Goal: Task Accomplishment & Management: Manage account settings

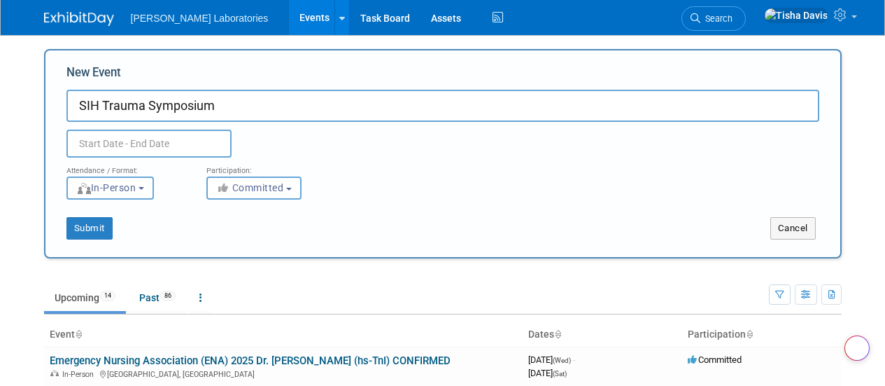
select select "8"
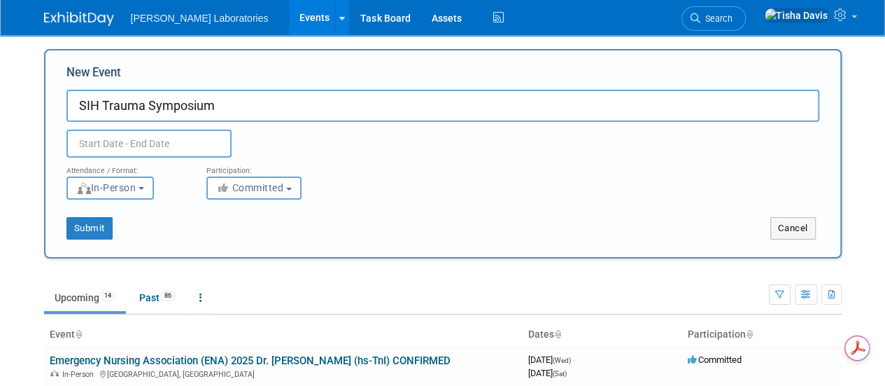
type input "SIH Trauma Symposium"
click at [193, 141] on input "text" at bounding box center [148, 143] width 165 height 28
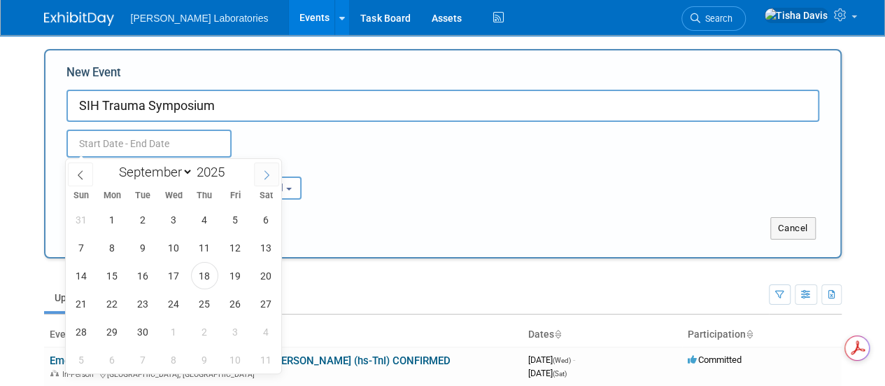
click at [262, 171] on icon at bounding box center [267, 175] width 10 height 10
select select "9"
click at [208, 225] on span "2" at bounding box center [204, 219] width 27 height 27
type input "[DATE] to [DATE]"
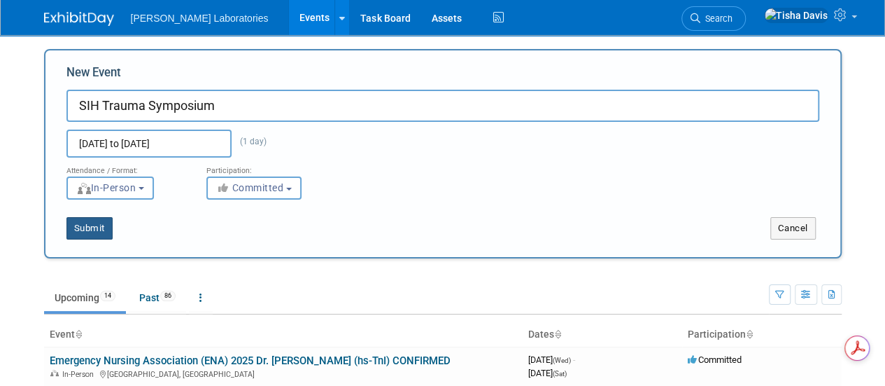
click at [97, 223] on button "Submit" at bounding box center [89, 228] width 46 height 22
type input "SIH Trauma Symposium"
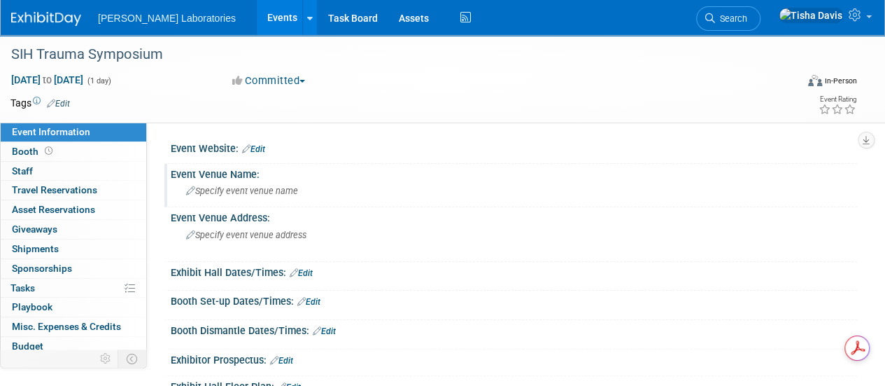
click at [259, 192] on span "Specify event venue name" at bounding box center [242, 190] width 112 height 10
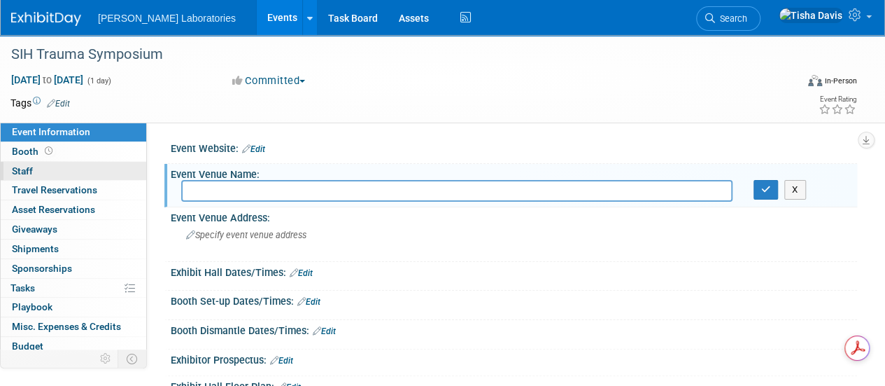
click at [25, 169] on span "Staff 0" at bounding box center [22, 170] width 21 height 11
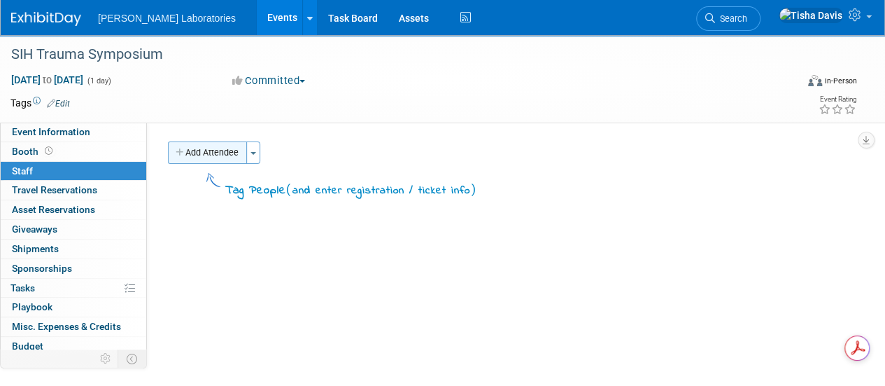
click at [206, 153] on button "Add Attendee" at bounding box center [207, 152] width 79 height 22
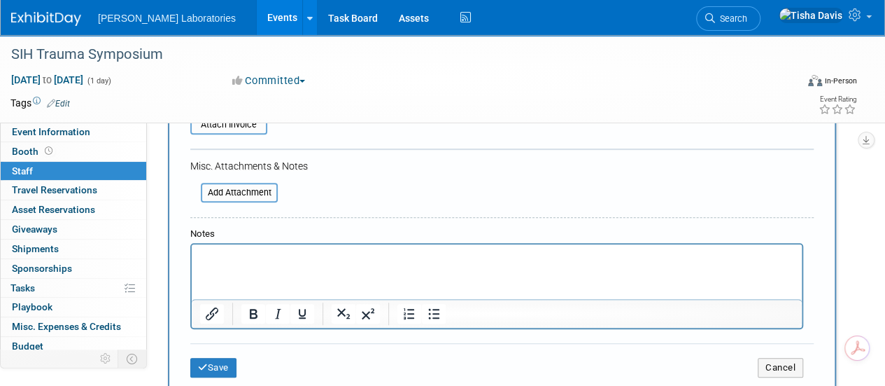
scroll to position [308, 0]
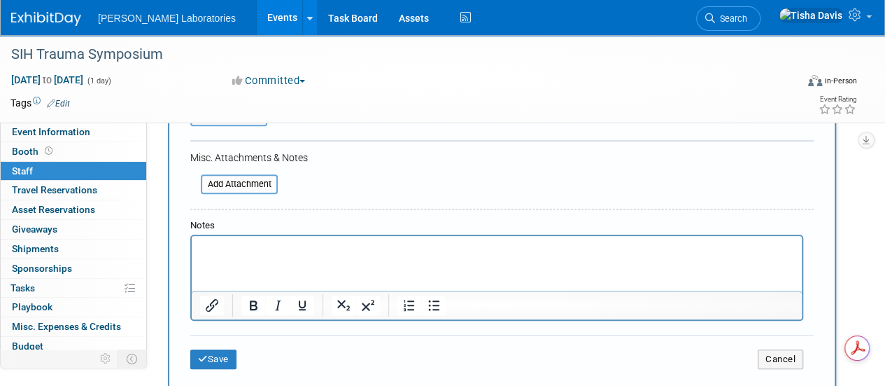
click at [705, 255] on html at bounding box center [497, 246] width 610 height 20
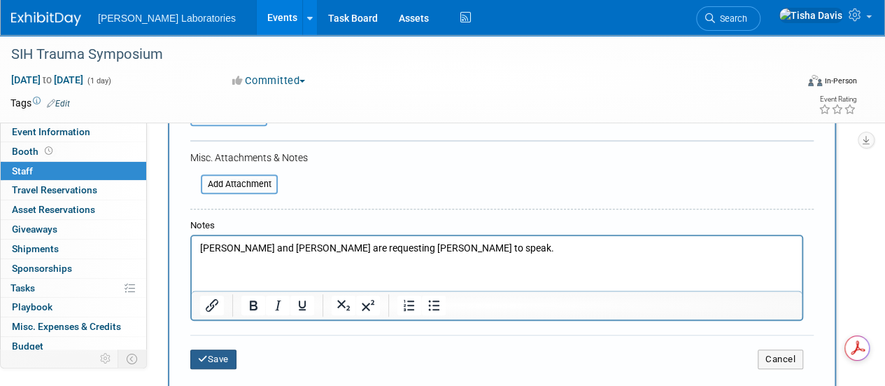
click at [215, 356] on button "Save" at bounding box center [213, 359] width 46 height 20
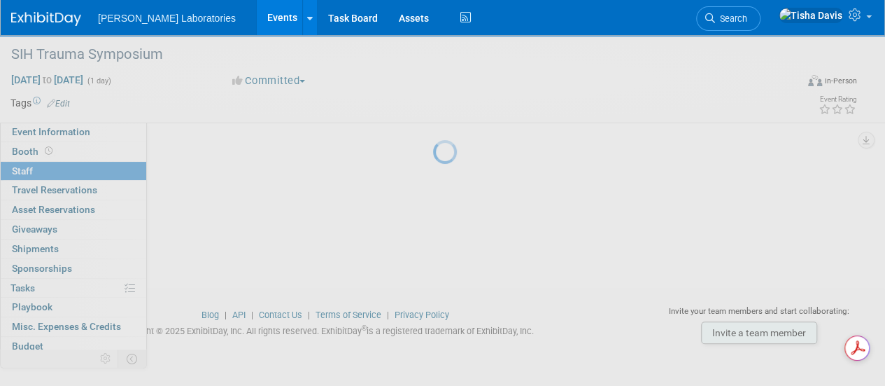
scroll to position [176, 0]
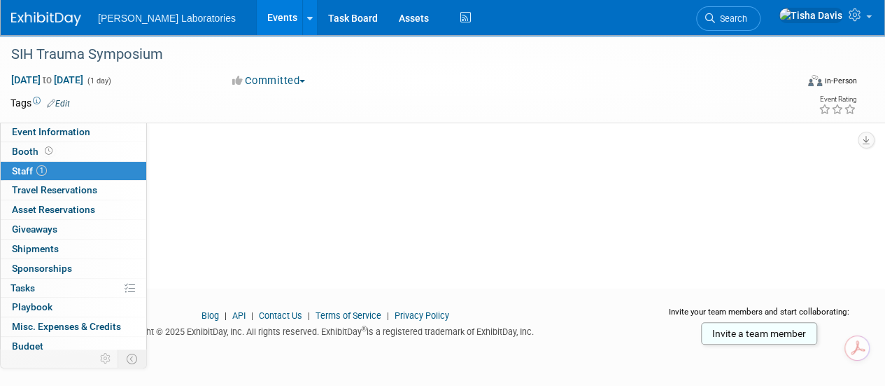
click at [257, 15] on link "Events" at bounding box center [282, 17] width 51 height 35
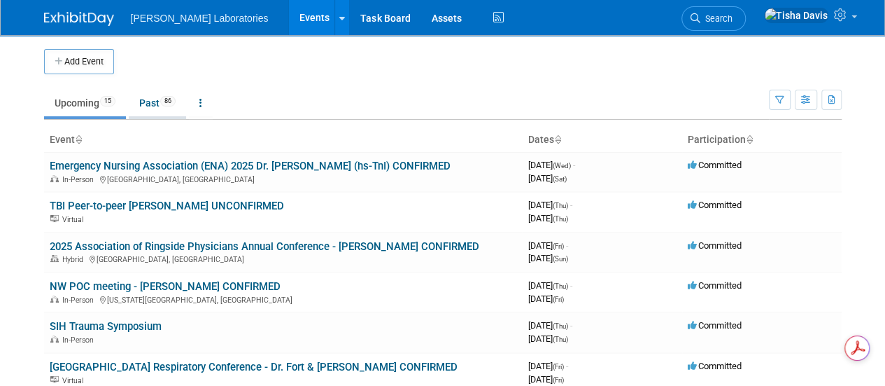
click at [150, 110] on link "Past 86" at bounding box center [157, 103] width 57 height 27
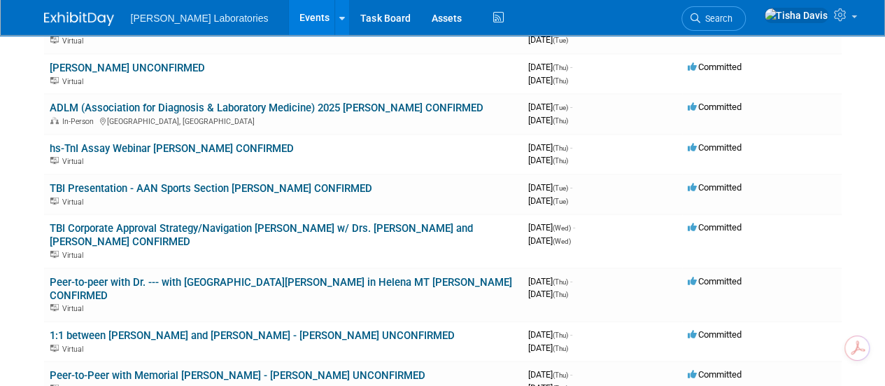
scroll to position [242, 0]
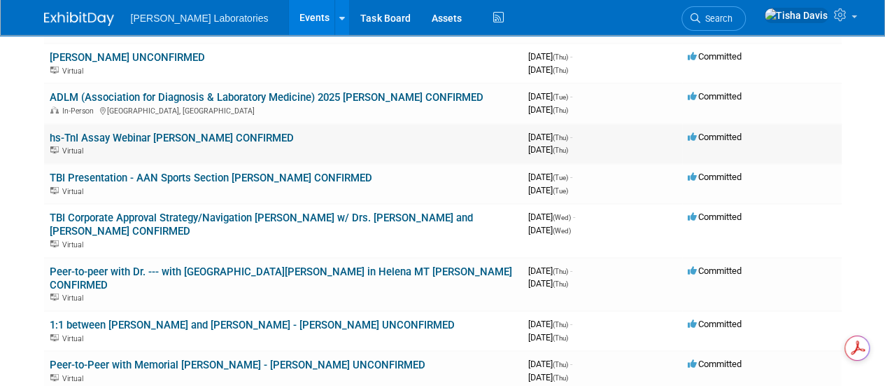
click at [199, 135] on link "hs-TnI Assay Webinar [PERSON_NAME] CONFIRMED" at bounding box center [172, 138] width 244 height 13
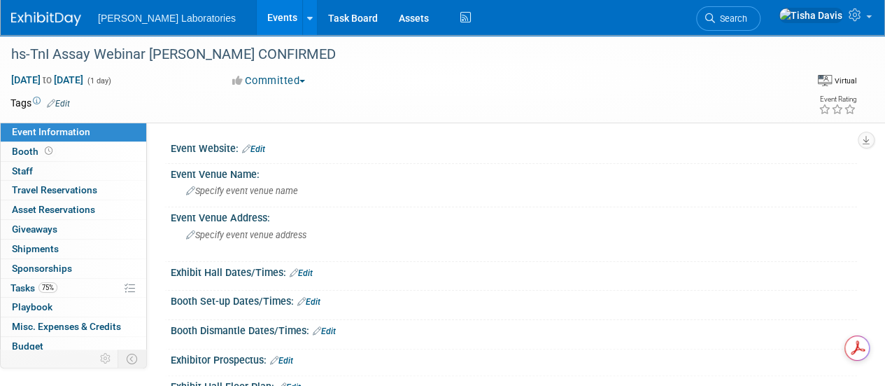
click at [257, 13] on link "Events" at bounding box center [282, 17] width 51 height 35
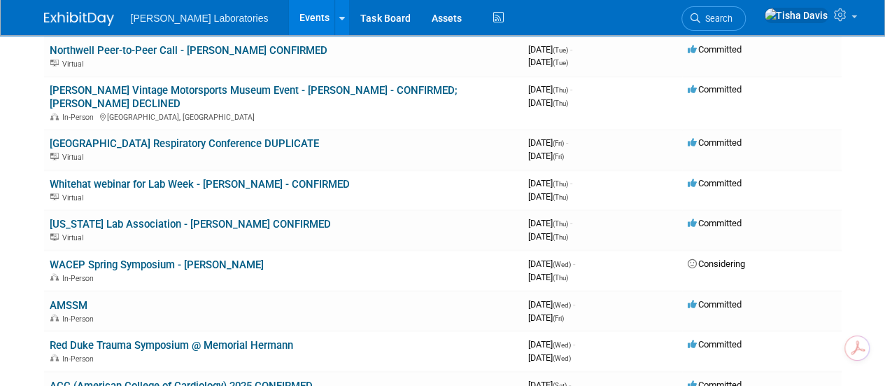
scroll to position [1070, 0]
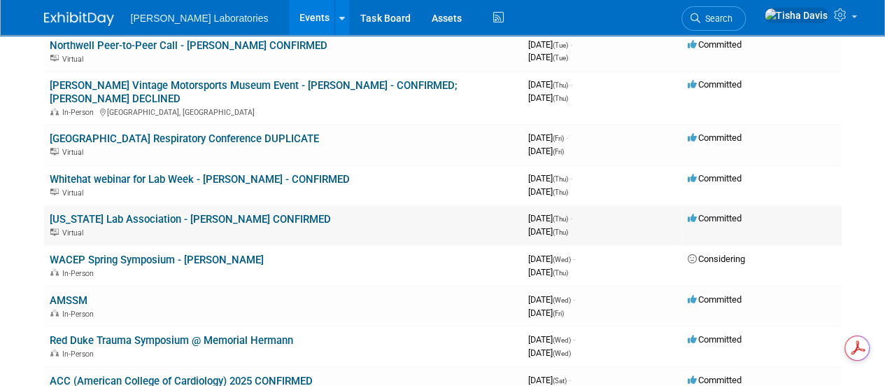
click at [274, 213] on link "[US_STATE] Lab Association - [PERSON_NAME] CONFIRMED" at bounding box center [190, 219] width 281 height 13
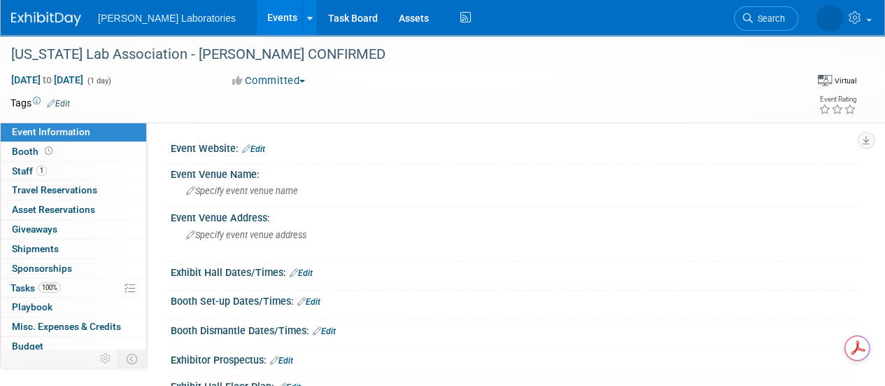
click at [257, 17] on link "Events" at bounding box center [282, 17] width 51 height 35
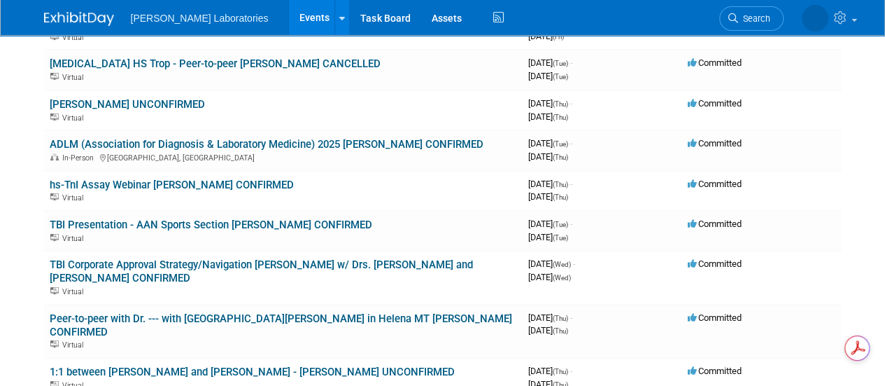
scroll to position [206, 0]
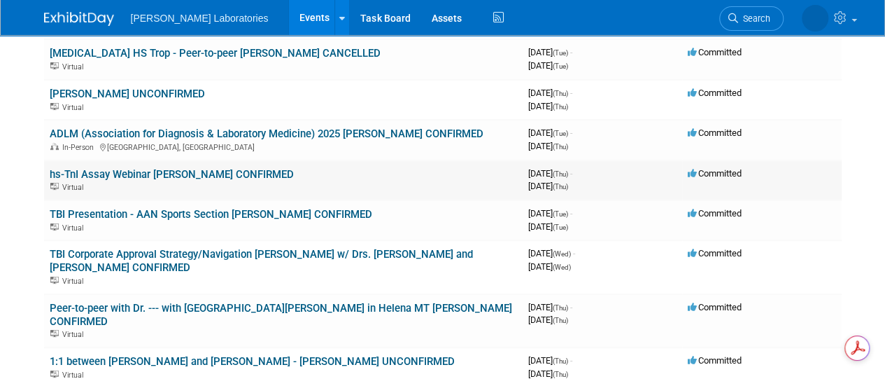
click at [167, 176] on link "hs-TnI Assay Webinar [PERSON_NAME] CONFIRMED" at bounding box center [172, 174] width 244 height 13
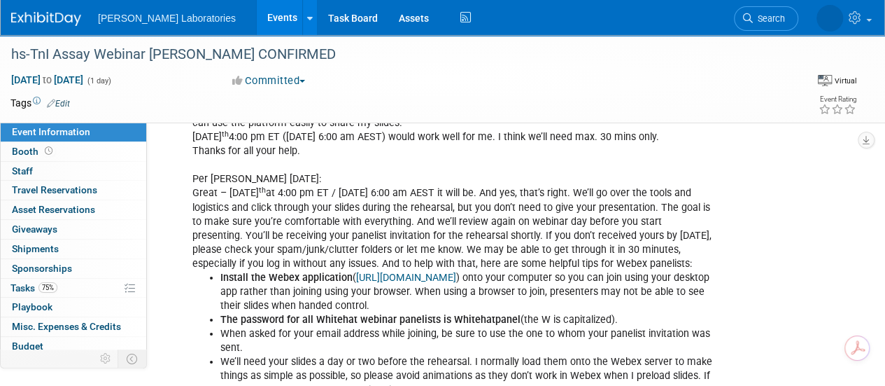
scroll to position [2441, 0]
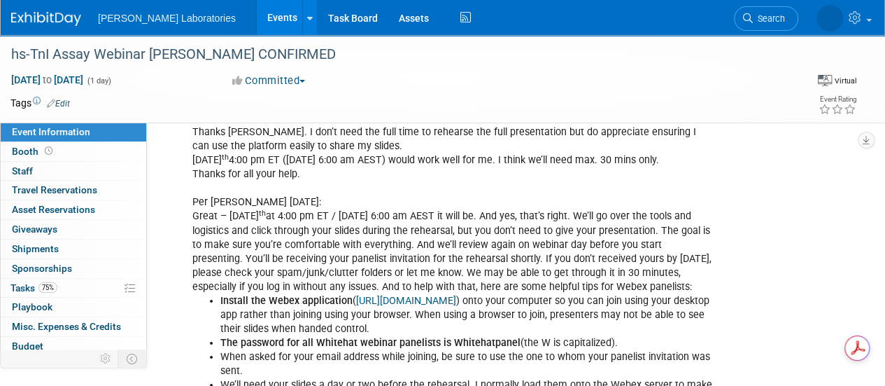
click at [257, 18] on link "Events" at bounding box center [282, 17] width 51 height 35
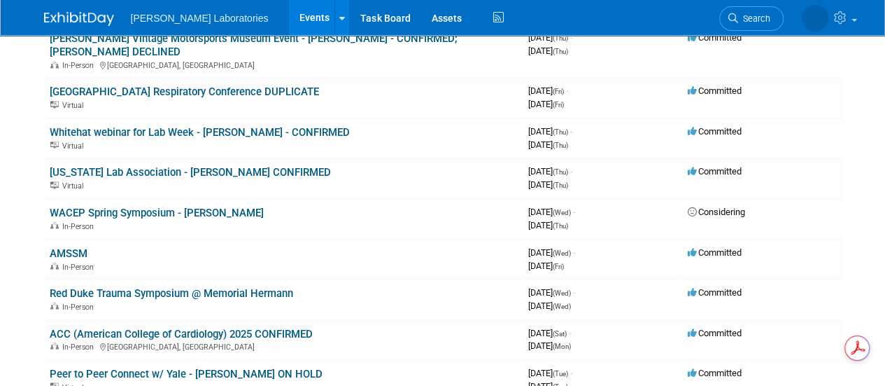
scroll to position [1122, 0]
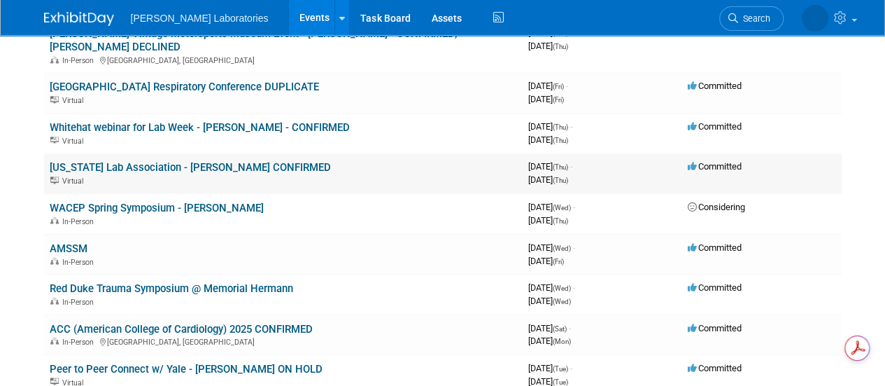
click at [228, 161] on link "[US_STATE] Lab Association - [PERSON_NAME] CONFIRMED" at bounding box center [190, 167] width 281 height 13
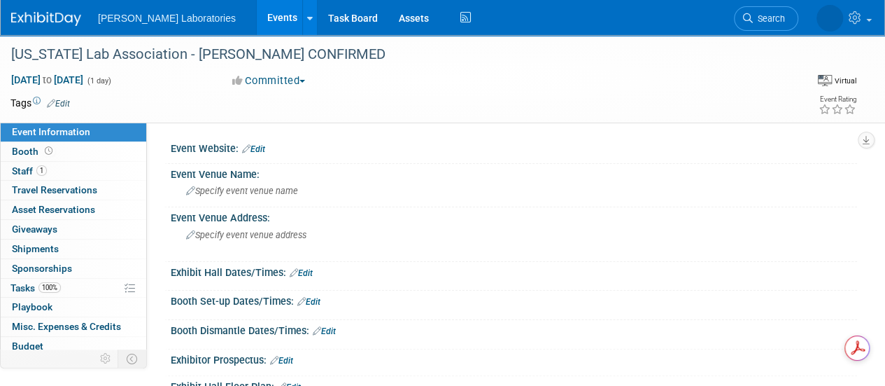
click at [257, 24] on link "Events" at bounding box center [282, 17] width 51 height 35
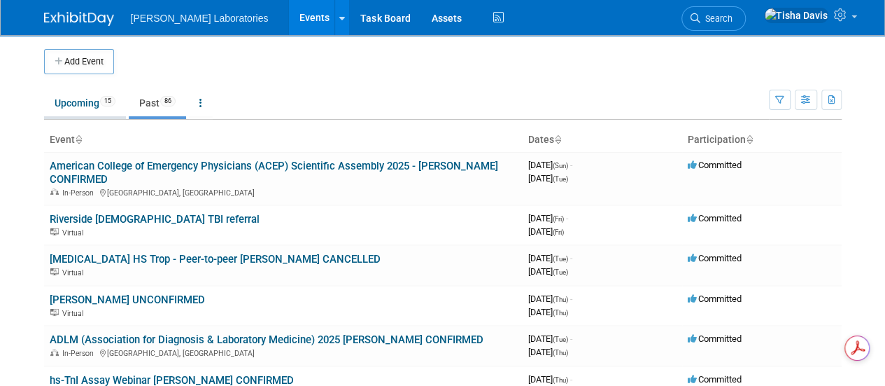
click at [64, 104] on link "Upcoming 15" at bounding box center [85, 103] width 82 height 27
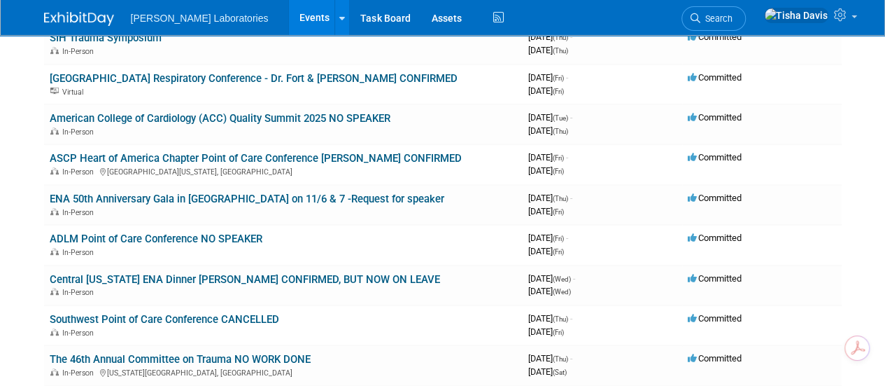
scroll to position [314, 0]
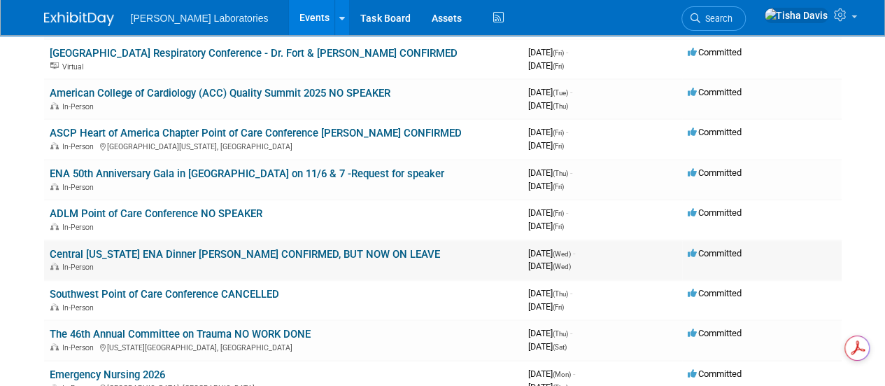
click at [264, 255] on link "Central [US_STATE] ENA Dinner [PERSON_NAME] CONFIRMED, BUT NOW ON LEAVE" at bounding box center [245, 254] width 391 height 13
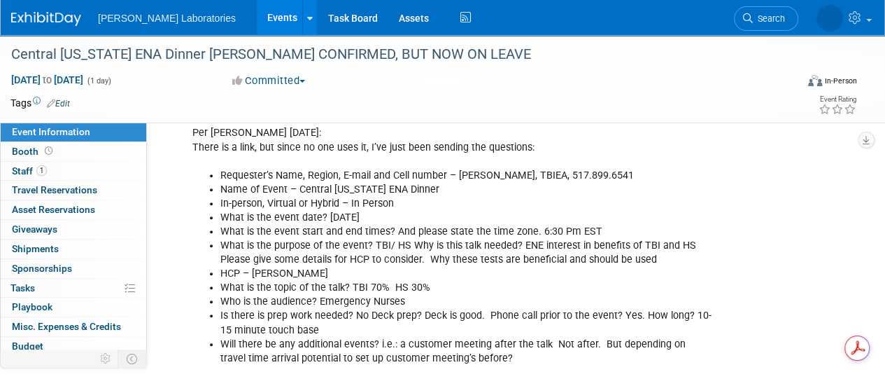
scroll to position [357, 0]
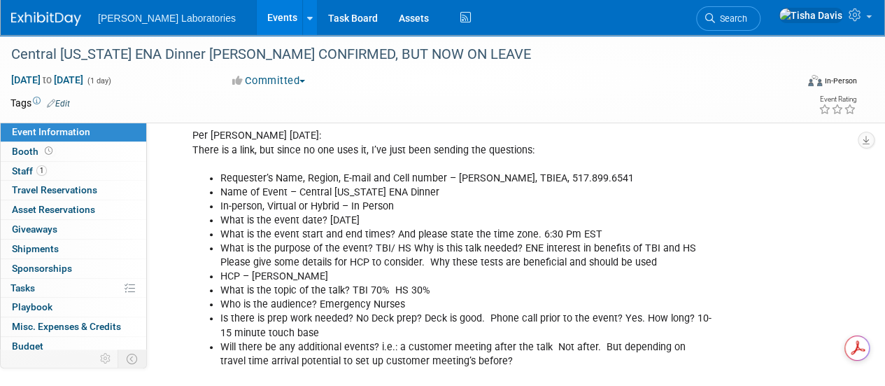
drag, startPoint x: 895, startPoint y: 153, endPoint x: 529, endPoint y: 195, distance: 368.4
click at [529, 195] on li "Name of Event – Central [US_STATE] ENA Dinner" at bounding box center [466, 192] width 493 height 14
click at [220, 171] on li "Requester’s Name, Region, E-mail and Cell number – [PERSON_NAME], TBIEA, 517.89…" at bounding box center [466, 178] width 493 height 14
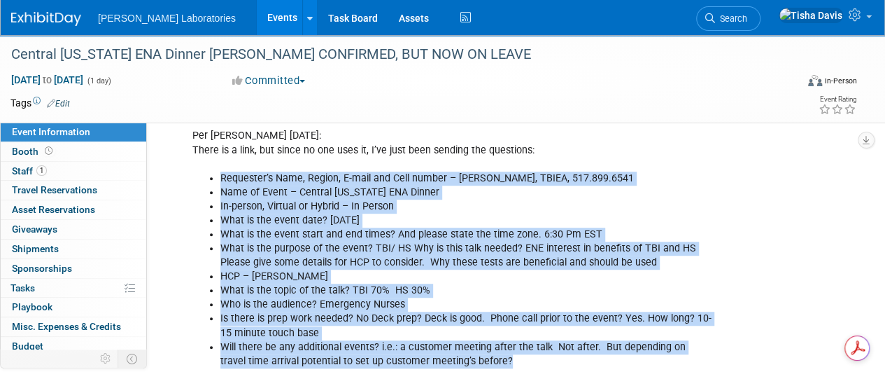
drag, startPoint x: 220, startPoint y: 174, endPoint x: 537, endPoint y: 357, distance: 365.9
click at [537, 357] on ul "Requester’s Name, Region, E-mail and Cell number – [PERSON_NAME], TBIEA, 517.89…" at bounding box center [452, 269] width 521 height 197
copy ul "Requester’s Name, Region, E-mail and Cell number – [PERSON_NAME], TBIEA, 517.89…"
click at [257, 22] on link "Events" at bounding box center [282, 17] width 51 height 35
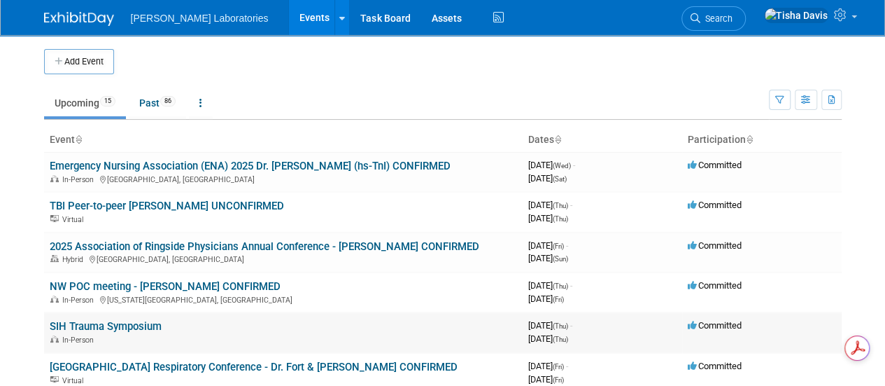
click at [87, 324] on link "SIH Trauma Symposium" at bounding box center [106, 326] width 112 height 13
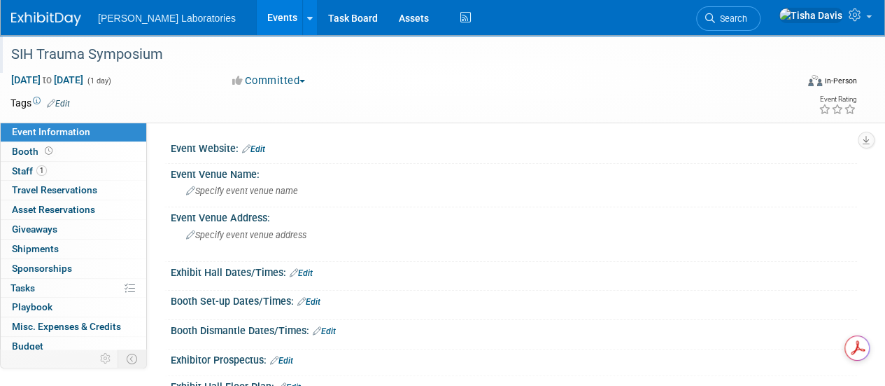
click at [209, 52] on div "SIH Trauma Symposium" at bounding box center [395, 54] width 779 height 25
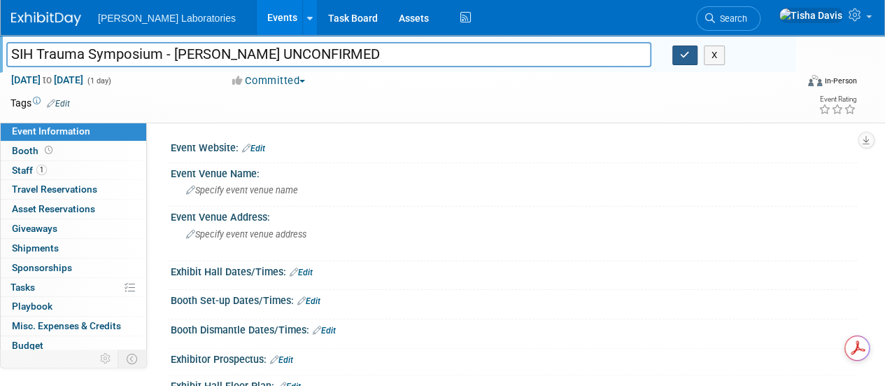
type input "SIH Trauma Symposium - Dr. Whiting UNCONFIRMED"
click at [689, 60] on button "button" at bounding box center [685, 55] width 25 height 20
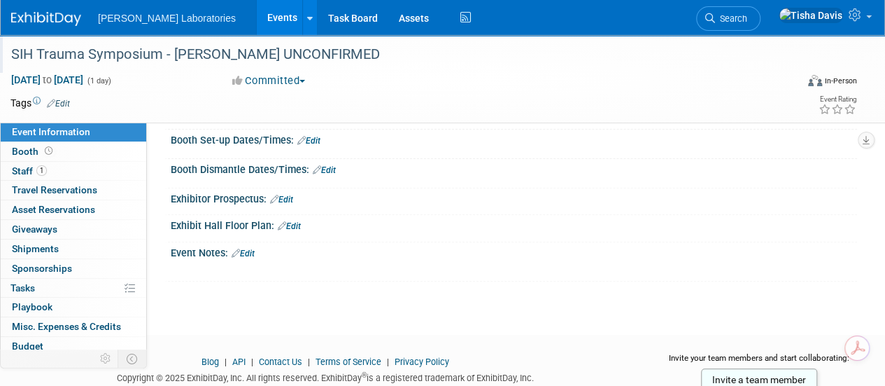
scroll to position [162, 0]
click at [251, 247] on link "Edit" at bounding box center [243, 252] width 23 height 10
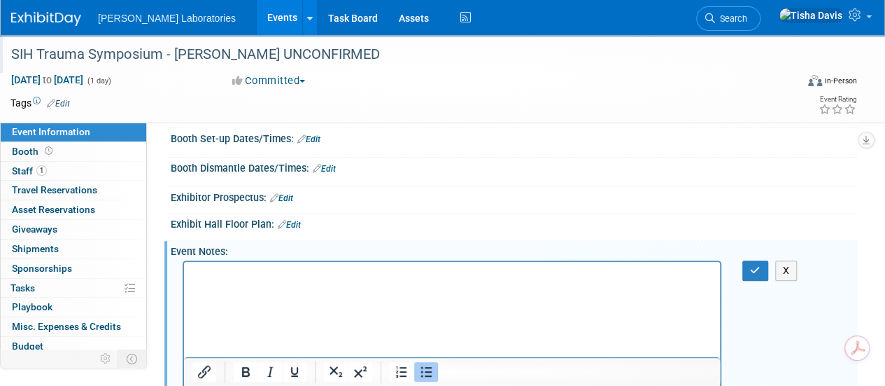
scroll to position [253, 0]
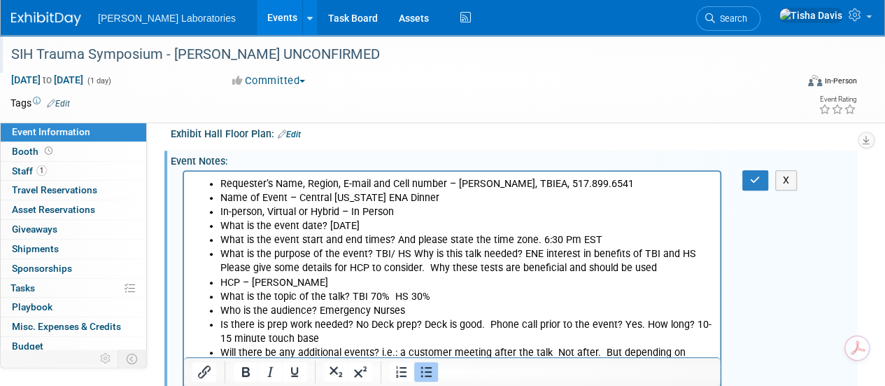
drag, startPoint x: 458, startPoint y: 183, endPoint x: 634, endPoint y: 183, distance: 176.4
click at [634, 183] on li "Requester’s Name, Region, E-mail and Cell number – Jon Tyszkiewicz, TBIEA, 517.…" at bounding box center [466, 184] width 492 height 14
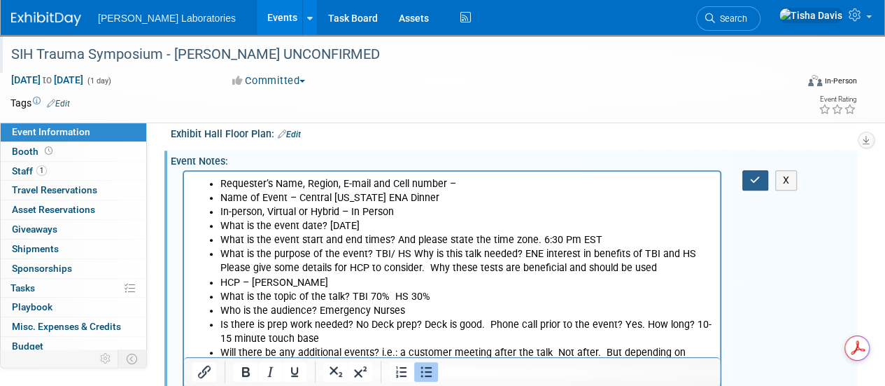
click at [760, 176] on icon "button" at bounding box center [755, 180] width 10 height 10
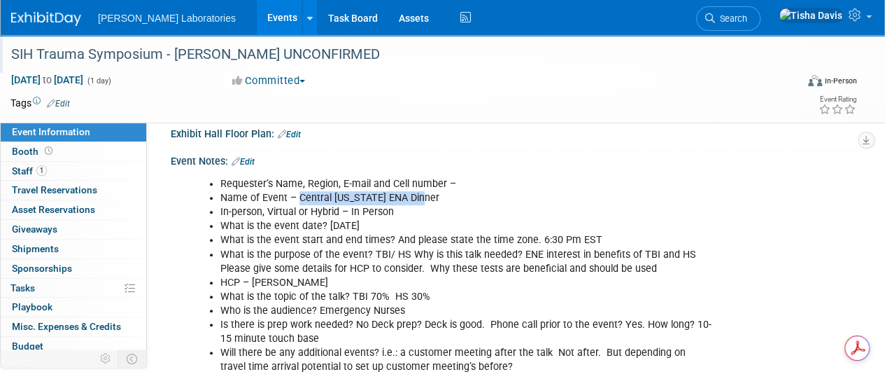
drag, startPoint x: 300, startPoint y: 195, endPoint x: 420, endPoint y: 195, distance: 120.4
click at [420, 195] on li "Name of Event – Central Indiana ENA Dinner" at bounding box center [466, 198] width 493 height 14
click at [253, 157] on link "Edit" at bounding box center [243, 162] width 23 height 10
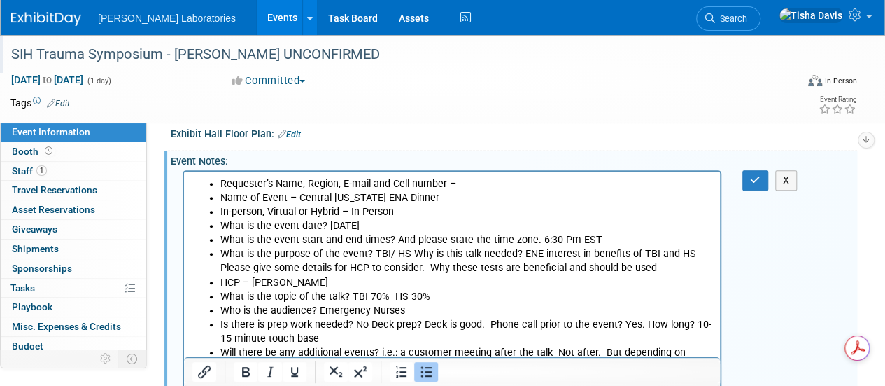
scroll to position [0, 0]
drag, startPoint x: 296, startPoint y: 202, endPoint x: 419, endPoint y: 202, distance: 122.5
click at [419, 202] on li "Name of Event – Central Indiana ENA Dinner" at bounding box center [466, 198] width 492 height 14
click at [375, 224] on li "What is the event date? 11.19.25" at bounding box center [466, 226] width 492 height 14
drag, startPoint x: 398, startPoint y: 239, endPoint x: 595, endPoint y: 245, distance: 197.4
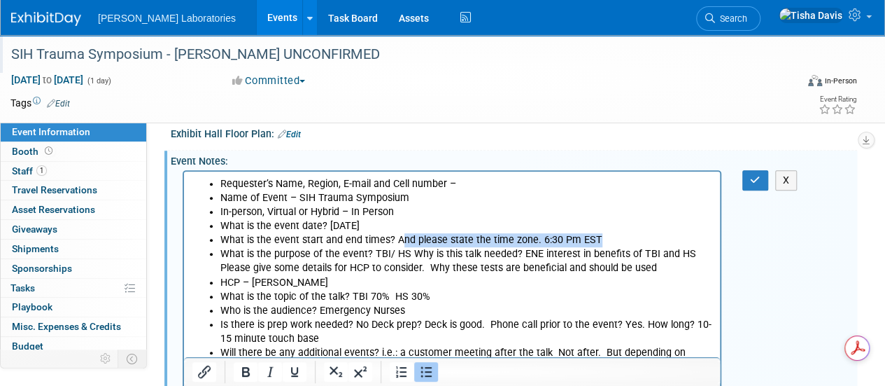
click at [595, 245] on li "What is the event start and end times? And please state the time zone. 6:30 Pm …" at bounding box center [466, 240] width 492 height 14
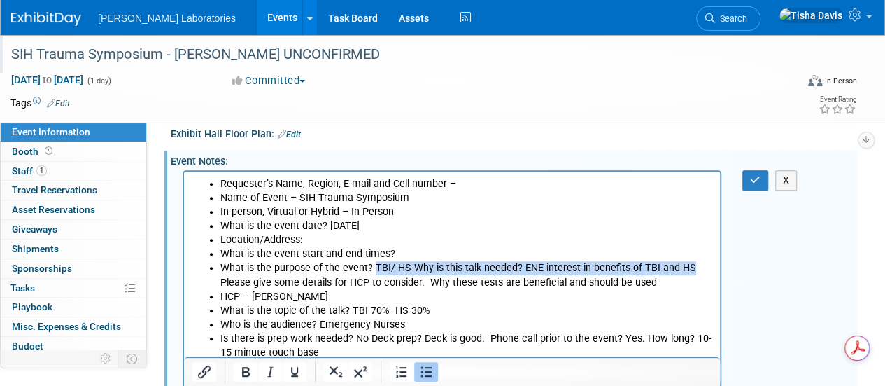
drag, startPoint x: 373, startPoint y: 267, endPoint x: 693, endPoint y: 272, distance: 319.9
click at [693, 272] on li "What is the purpose of the event? TBI/ HS Why is this talk needed? ENE interest…" at bounding box center [466, 275] width 492 height 28
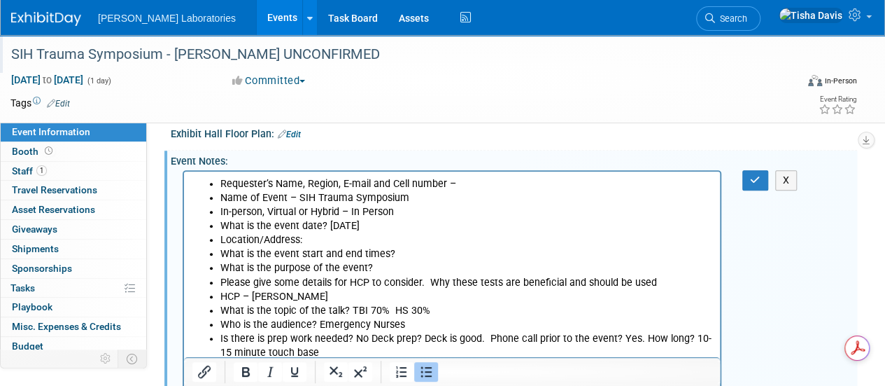
click at [664, 281] on li "Please give some details for HCP to consider. Why these tests are beneficial an…" at bounding box center [466, 283] width 492 height 14
drag, startPoint x: 269, startPoint y: 295, endPoint x: 337, endPoint y: 293, distance: 68.6
click at [337, 293] on li "HCP – Dr. George Hertner" at bounding box center [466, 297] width 492 height 14
drag, startPoint x: 350, startPoint y: 313, endPoint x: 427, endPoint y: 313, distance: 77.0
click at [427, 313] on li "What is the topic of the talk? TBI 70% HS 30%" at bounding box center [466, 311] width 492 height 14
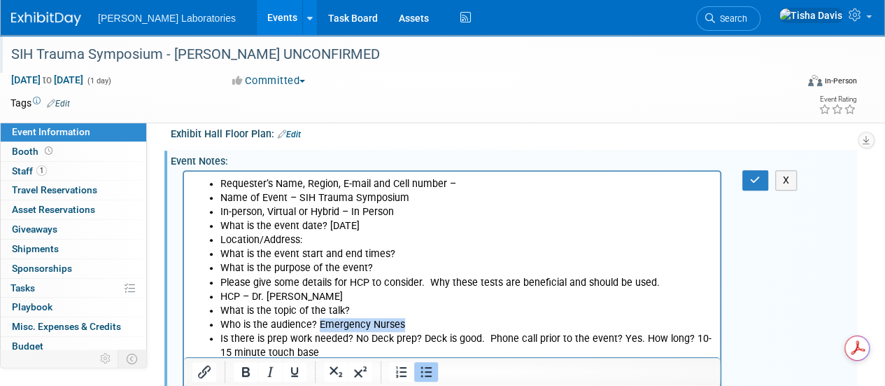
drag, startPoint x: 318, startPoint y: 322, endPoint x: 402, endPoint y: 320, distance: 84.0
click at [402, 320] on li "Who is the audience? Emergency Nurses" at bounding box center [466, 325] width 492 height 14
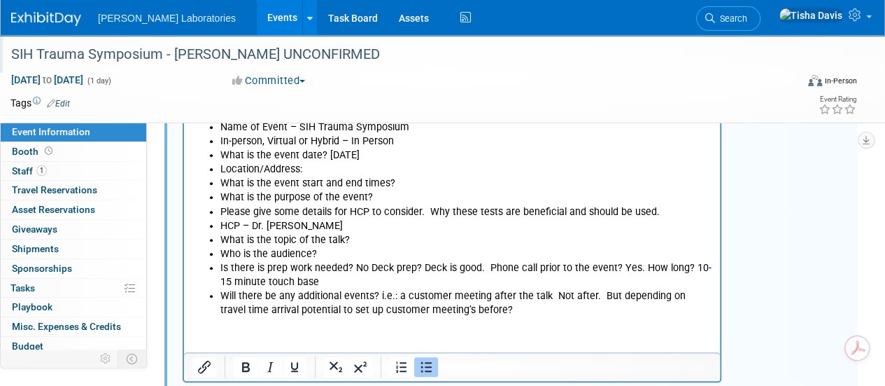
scroll to position [329, 0]
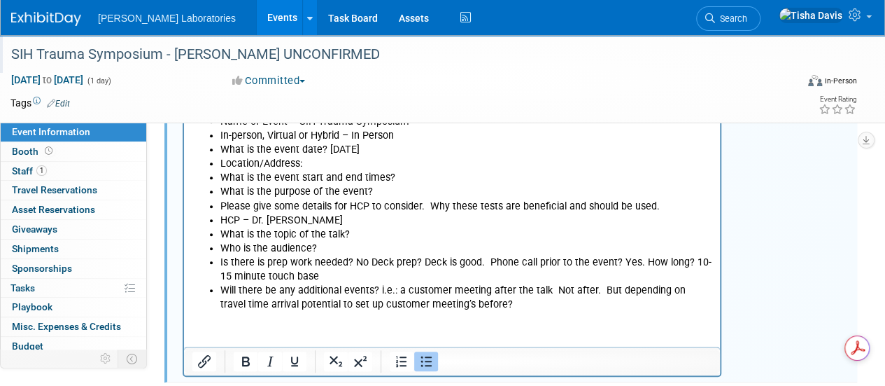
click at [692, 259] on li "Is there is prep work needed? No Deck prep? Deck is good. Phone call prior to t…" at bounding box center [466, 269] width 492 height 28
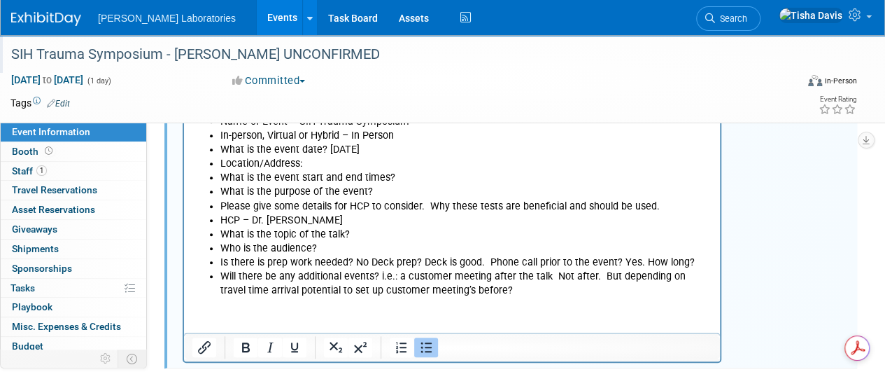
click at [434, 221] on li "HCP – Dr. Mark Whiting" at bounding box center [466, 220] width 492 height 14
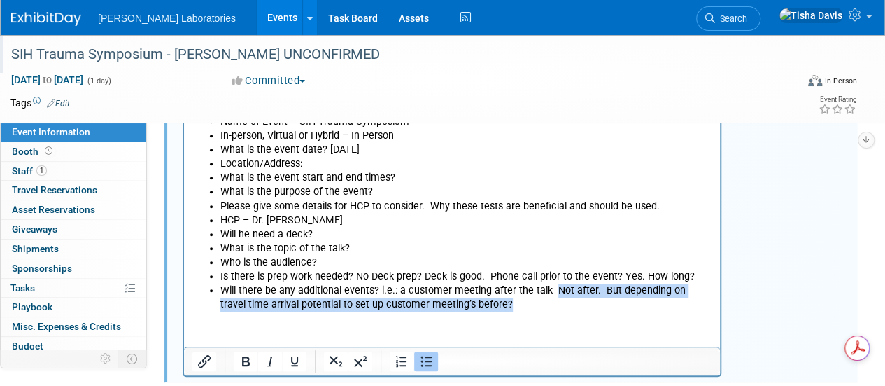
drag, startPoint x: 552, startPoint y: 288, endPoint x: 550, endPoint y: 301, distance: 12.7
click at [550, 301] on li "Will there be any additional events? i.e.: a customer meeting after the talk No…" at bounding box center [466, 297] width 492 height 28
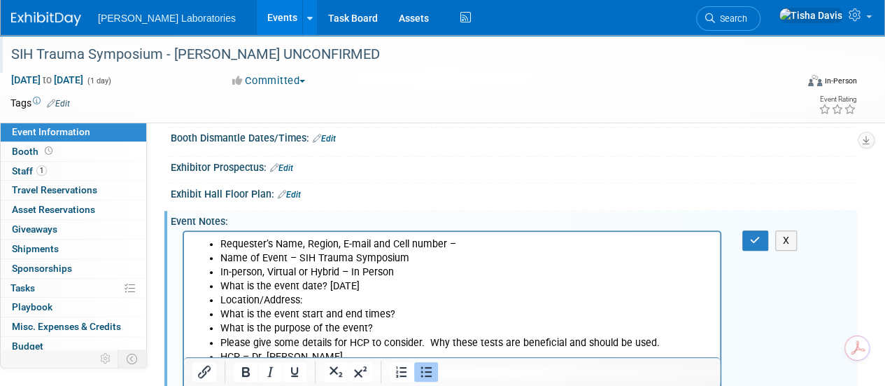
scroll to position [196, 0]
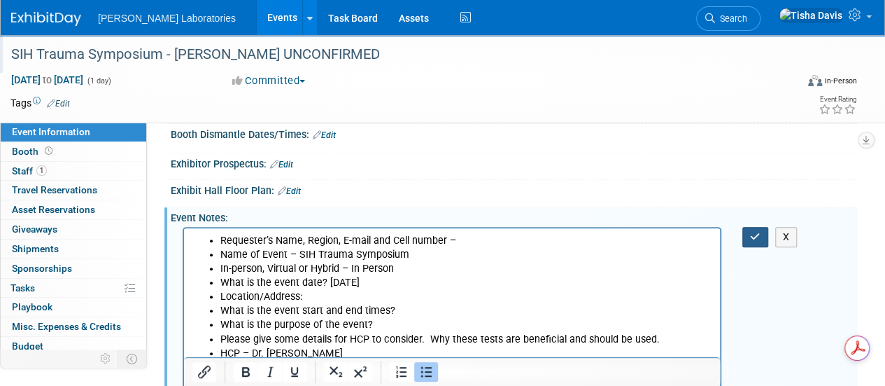
click at [744, 234] on button "button" at bounding box center [756, 237] width 26 height 20
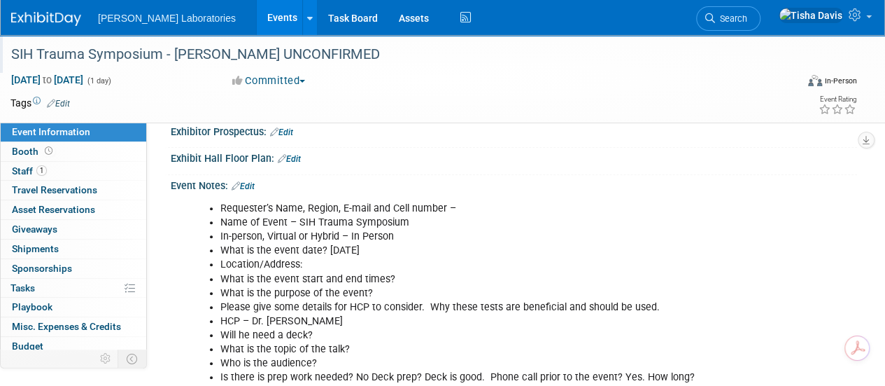
scroll to position [223, 0]
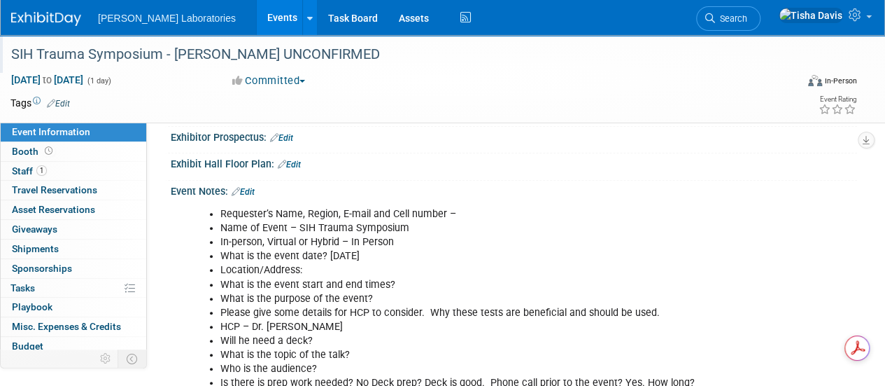
click at [250, 187] on link "Edit" at bounding box center [243, 192] width 23 height 10
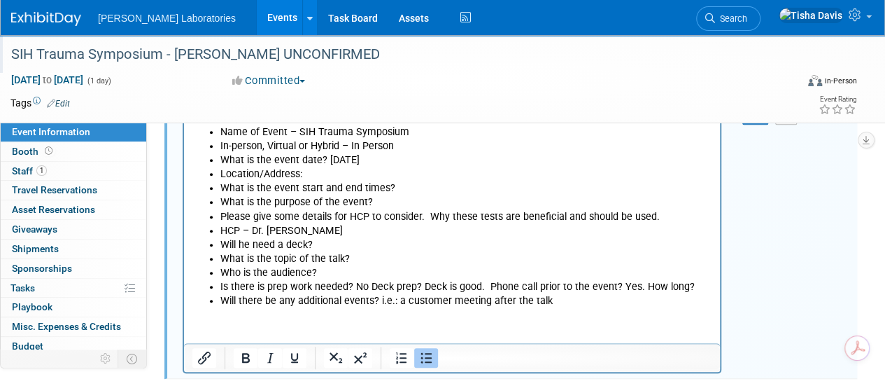
scroll to position [320, 0]
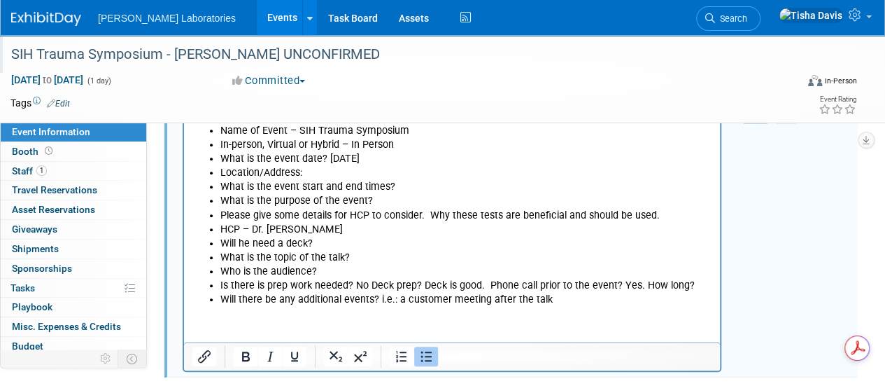
click at [428, 237] on li "Will he need a deck?" at bounding box center [466, 244] width 492 height 14
drag, startPoint x: 428, startPoint y: 236, endPoint x: 424, endPoint y: 226, distance: 10.7
click at [424, 226] on ul "Requester’s Name, Region, E-mail and Cell number – Name of Event – SIH Trauma S…" at bounding box center [452, 208] width 520 height 197
click at [253, 246] on li "Will he need a deck?" at bounding box center [466, 244] width 492 height 14
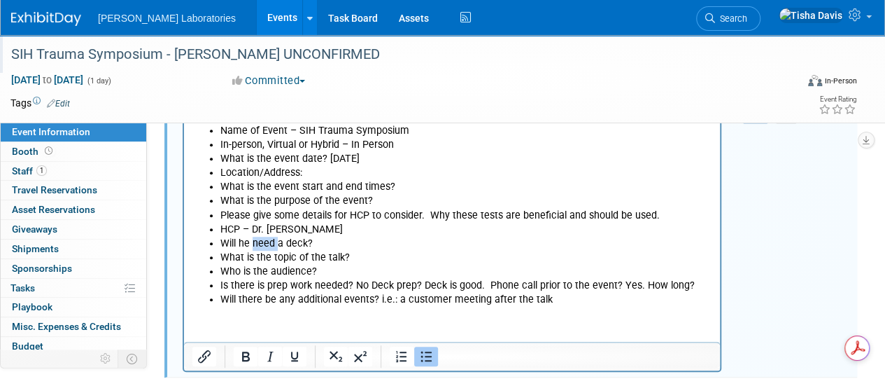
click at [253, 246] on li "Will he need a deck?" at bounding box center [466, 244] width 492 height 14
click at [342, 232] on li "HCP – Dr. Mark Whiting" at bounding box center [466, 230] width 492 height 14
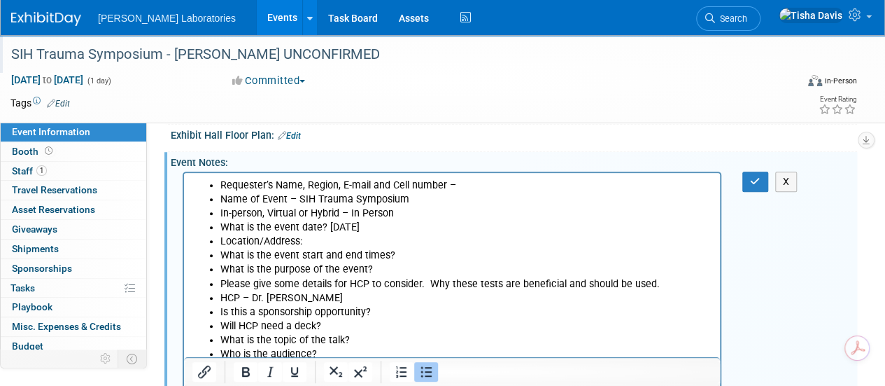
scroll to position [252, 0]
click at [755, 177] on icon "button" at bounding box center [755, 181] width 10 height 10
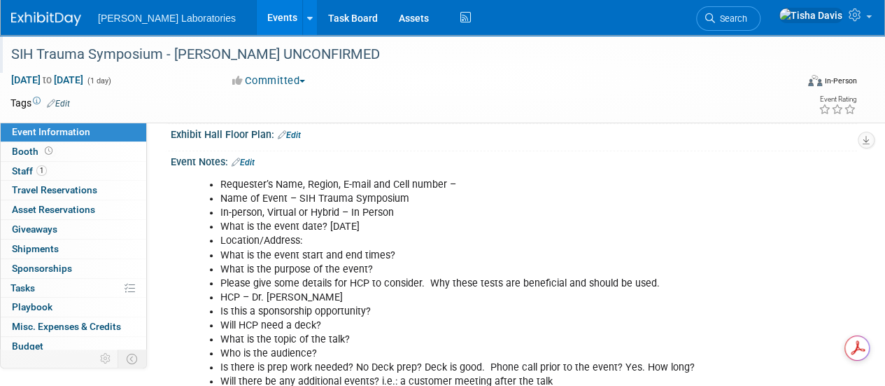
click at [514, 186] on li "Requester’s Name, Region, E-mail and Cell number –" at bounding box center [466, 185] width 493 height 14
click at [496, 182] on li "Requester’s Name, Region, E-mail and Cell number –" at bounding box center [466, 185] width 493 height 14
click at [255, 157] on link "Edit" at bounding box center [243, 162] width 23 height 10
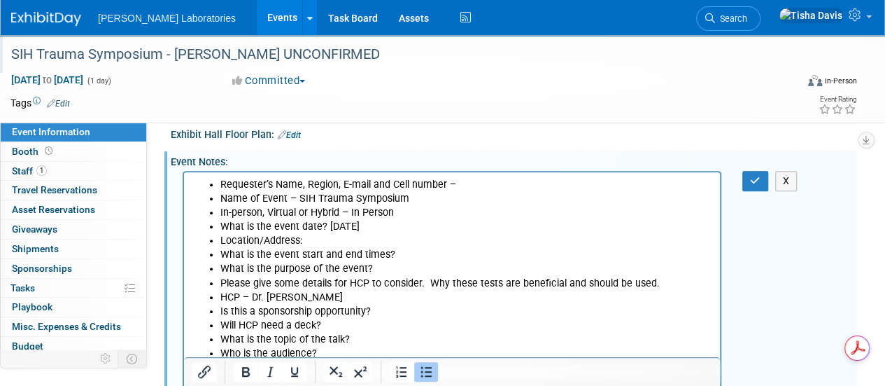
scroll to position [0, 0]
click at [490, 183] on li "Requester’s Name, Region, E-mail and Cell number –" at bounding box center [466, 185] width 492 height 14
click at [304, 198] on li "Name of Event – SIH Trauma Symposium" at bounding box center [466, 199] width 492 height 14
click at [473, 210] on li "In-person, Virtual or Hybrid – In Person" at bounding box center [466, 213] width 492 height 14
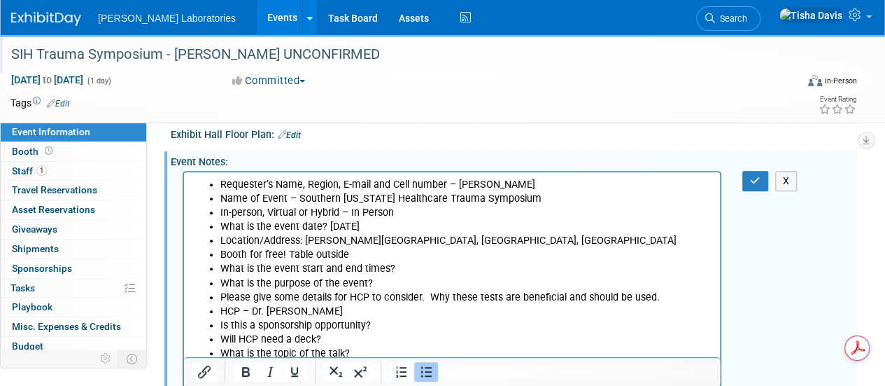
click at [435, 265] on li "What is the event start and end times?" at bounding box center [466, 269] width 492 height 14
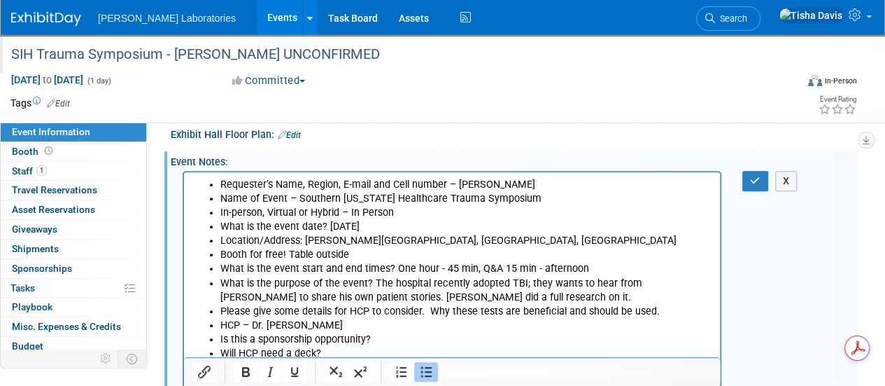
drag, startPoint x: 434, startPoint y: 312, endPoint x: 656, endPoint y: 311, distance: 222.6
click at [656, 311] on li "Please give some details for HCP to consider. Why these tests are beneficial an…" at bounding box center [466, 311] width 492 height 14
click at [603, 335] on li "Is this a sponsorship opportunity?" at bounding box center [466, 339] width 492 height 14
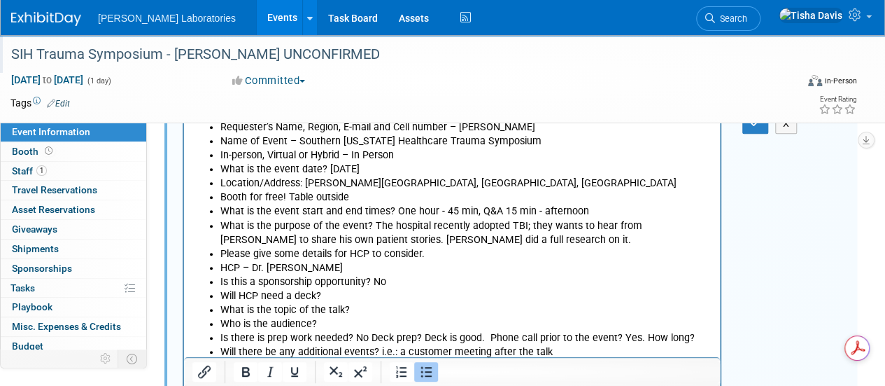
scroll to position [311, 0]
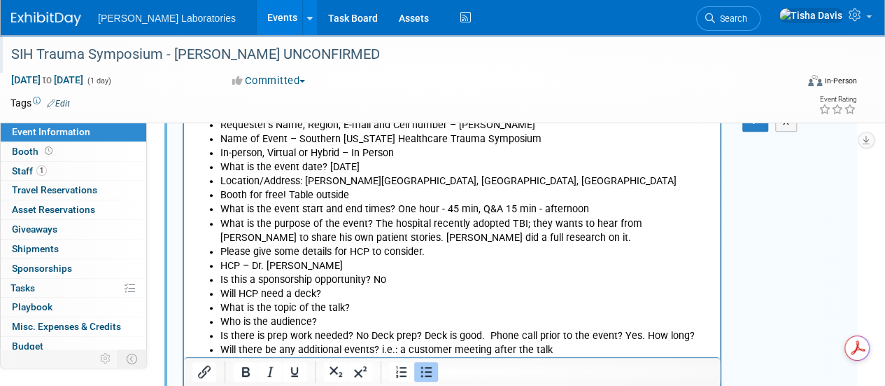
click at [384, 289] on li "Will HCP need a deck?" at bounding box center [466, 294] width 492 height 14
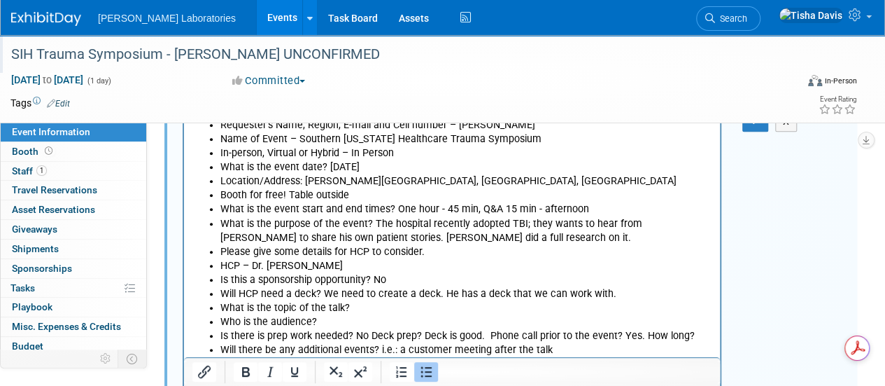
click at [384, 307] on li "What is the topic of the talk?" at bounding box center [466, 308] width 492 height 14
click at [454, 317] on li "Who is the audience?" at bounding box center [466, 322] width 492 height 14
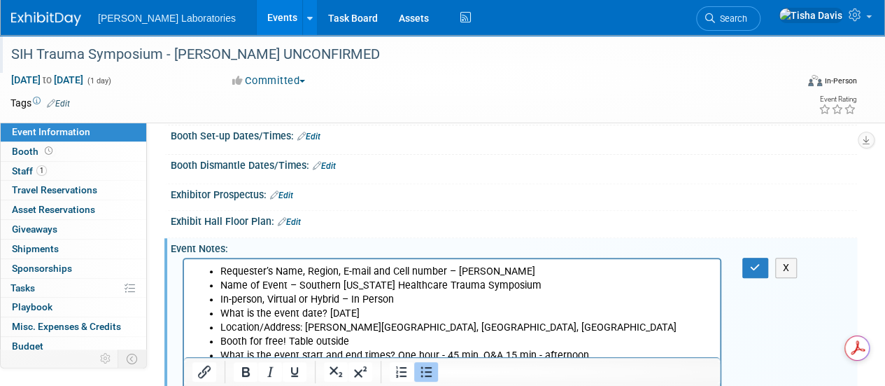
scroll to position [164, 0]
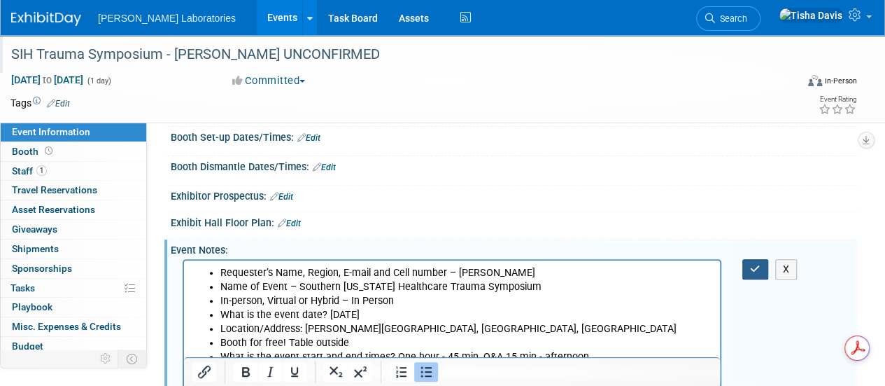
click at [753, 264] on icon "button" at bounding box center [755, 269] width 10 height 10
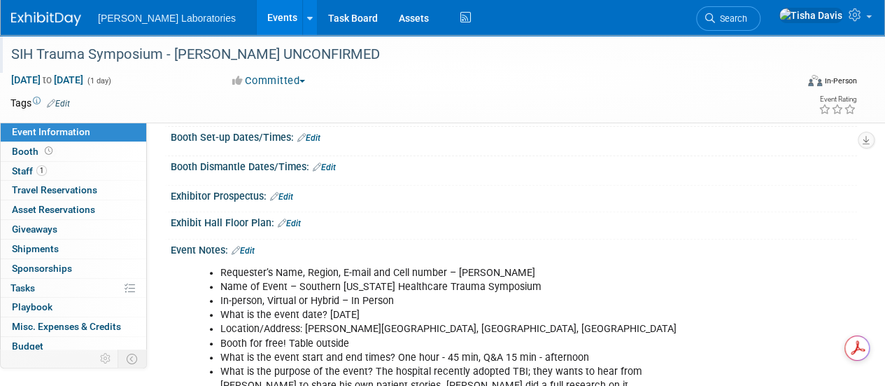
click at [255, 246] on link "Edit" at bounding box center [243, 251] width 23 height 10
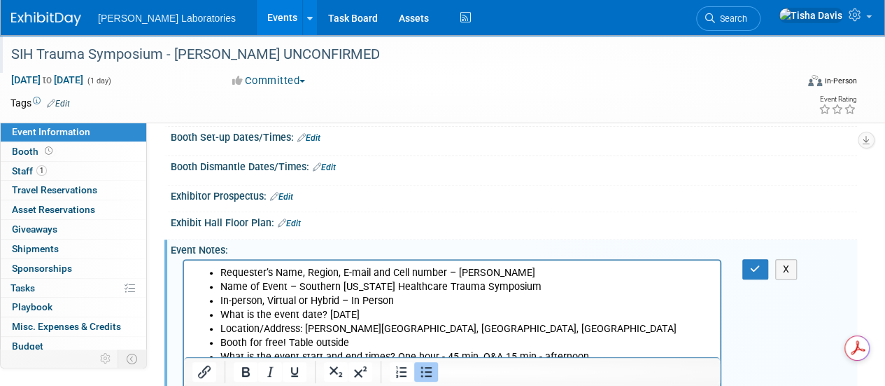
scroll to position [0, 0]
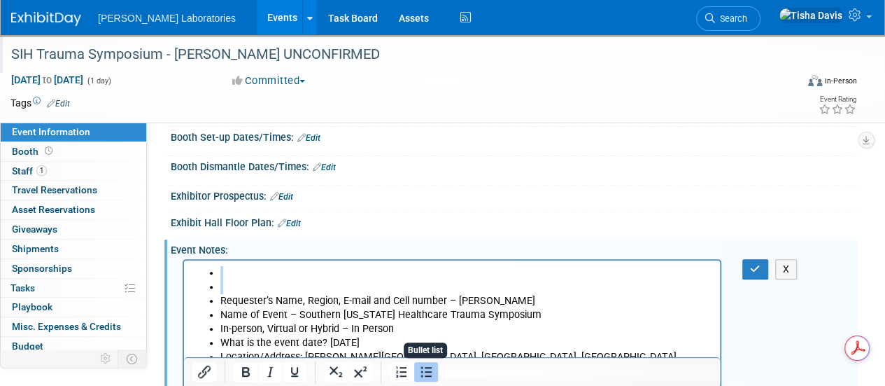
click at [424, 374] on icon "Bullet list" at bounding box center [426, 371] width 17 height 17
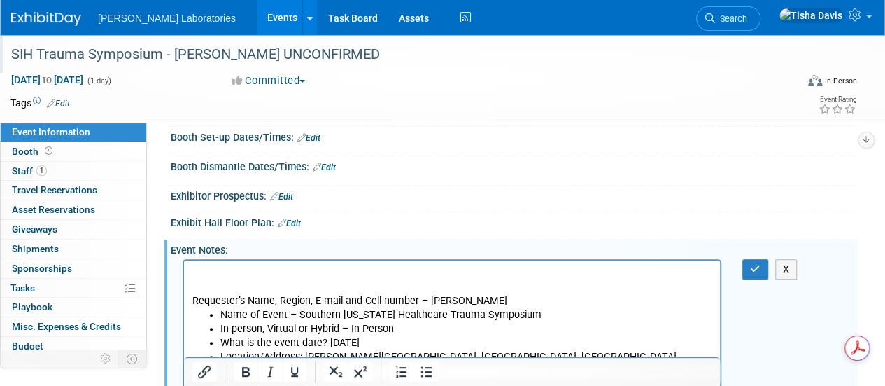
click at [282, 297] on p "Requester’s Name, Region, E-mail and Cell number – Jessie Green" at bounding box center [452, 301] width 520 height 14
click at [424, 375] on icon "Bullet list" at bounding box center [426, 371] width 17 height 17
click at [337, 273] on p "Rich Text Area. Press ALT-0 for help." at bounding box center [452, 273] width 520 height 14
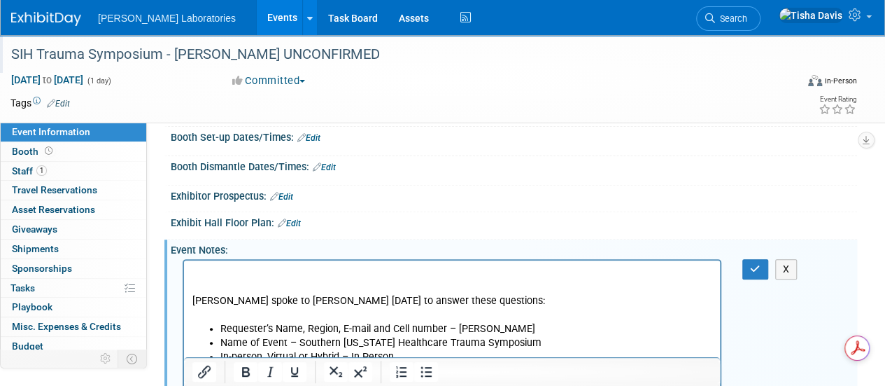
click at [337, 273] on p "Rich Text Area. Press ALT-0 for help." at bounding box center [452, 273] width 520 height 14
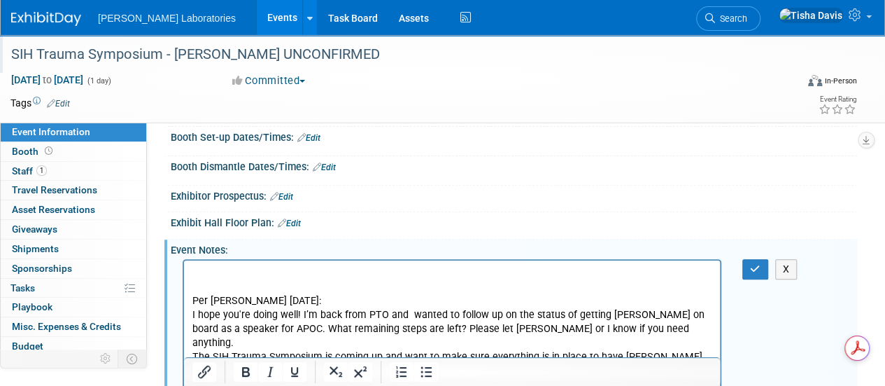
click at [344, 270] on p "Rich Text Area. Press ALT-0 for help." at bounding box center [452, 273] width 520 height 14
click at [424, 272] on p "Rich Text Area. Press ALT-0 for help." at bounding box center [452, 273] width 520 height 14
click at [756, 265] on icon "button" at bounding box center [755, 269] width 10 height 10
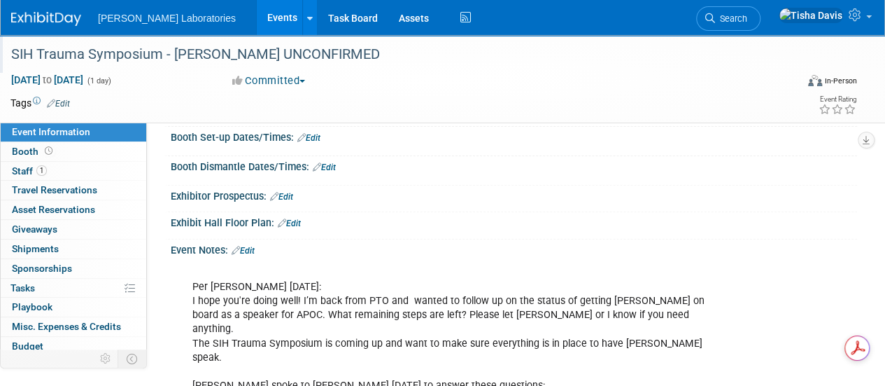
click at [252, 248] on link "Edit" at bounding box center [243, 251] width 23 height 10
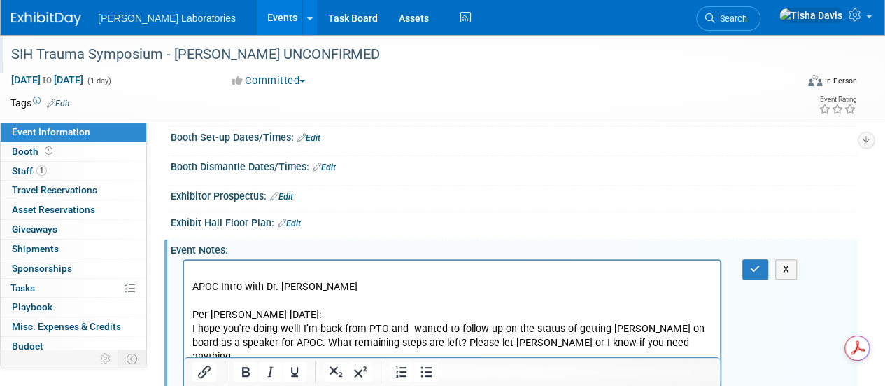
click at [370, 288] on p "APOC Intro with Dr. Mark Whiting" at bounding box center [452, 287] width 520 height 14
click at [757, 268] on icon "button" at bounding box center [755, 269] width 10 height 10
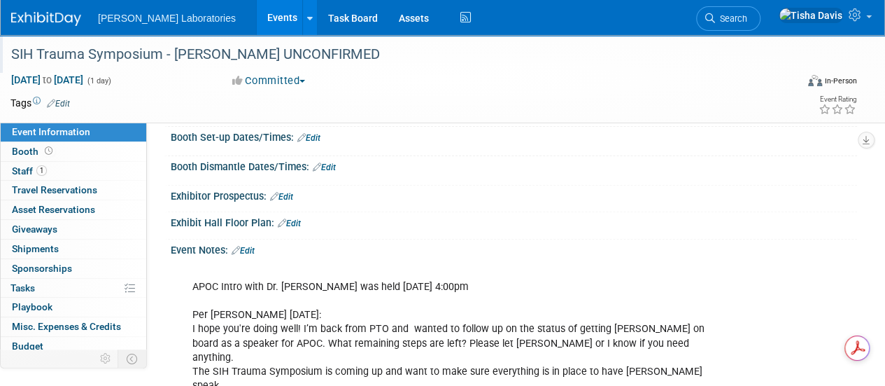
click at [252, 248] on link "Edit" at bounding box center [243, 251] width 23 height 10
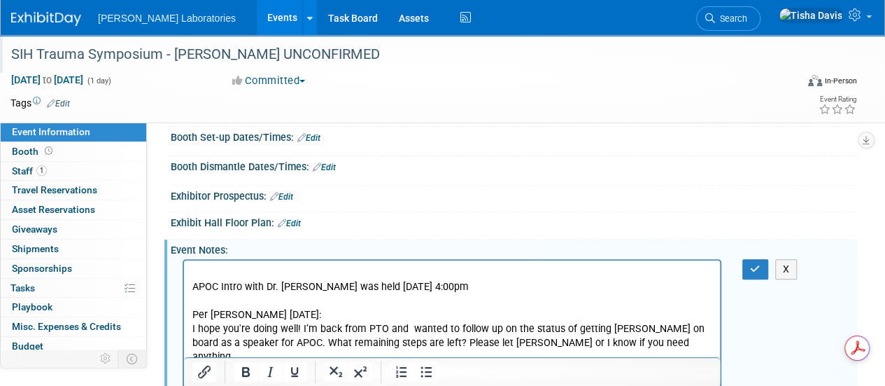
click at [514, 288] on p "APOC Intro with Dr. Mark Whiting was held August 20th at 4:00pm Per Alex Vacca …" at bounding box center [452, 357] width 520 height 183
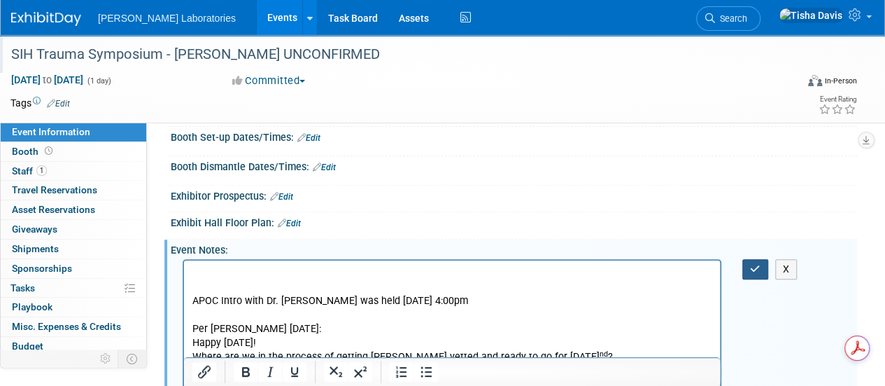
click at [754, 264] on icon "button" at bounding box center [755, 269] width 10 height 10
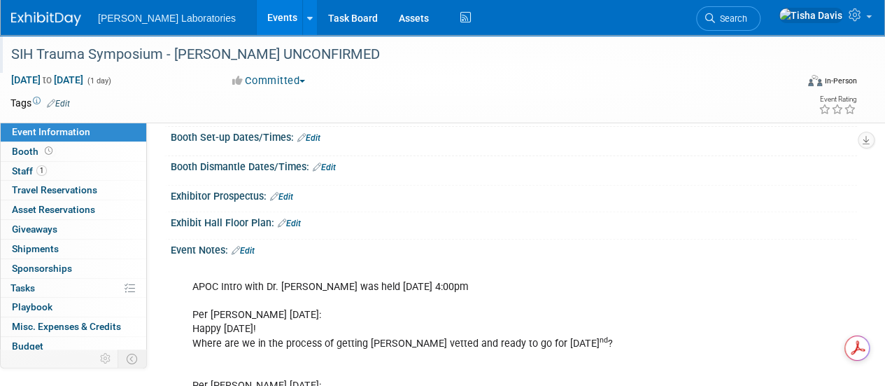
click at [252, 246] on link "Edit" at bounding box center [243, 251] width 23 height 10
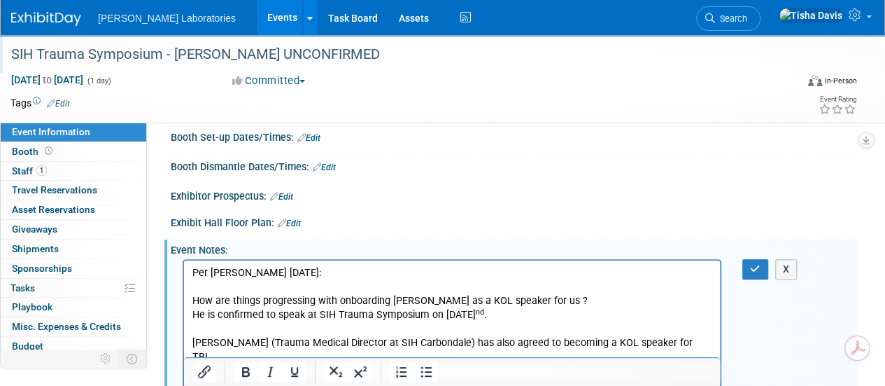
scroll to position [211, 0]
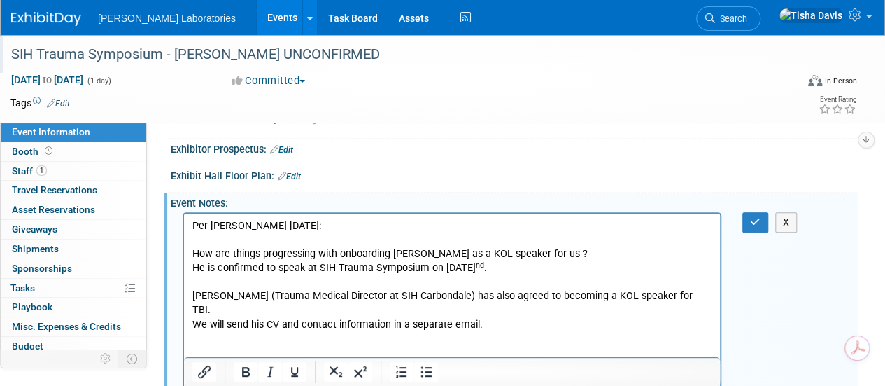
click at [206, 332] on p "Rich Text Area. Press ALT-0 for help." at bounding box center [452, 339] width 520 height 14
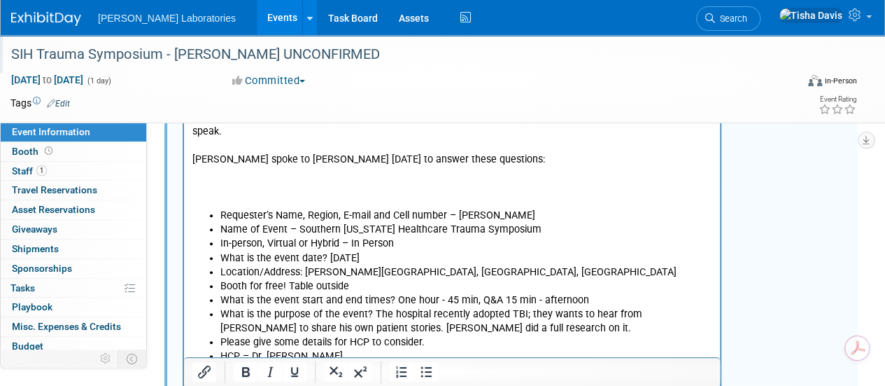
scroll to position [631, 0]
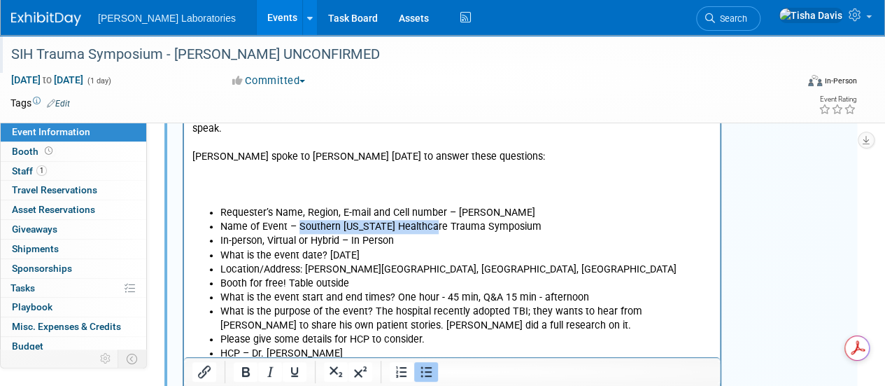
drag, startPoint x: 297, startPoint y: 183, endPoint x: 419, endPoint y: 185, distance: 121.8
click at [419, 220] on li "Name of Event – Southern Illinois Healthcare Trauma Symposium" at bounding box center [466, 227] width 492 height 14
copy li "Southern Illinois Healthcare"
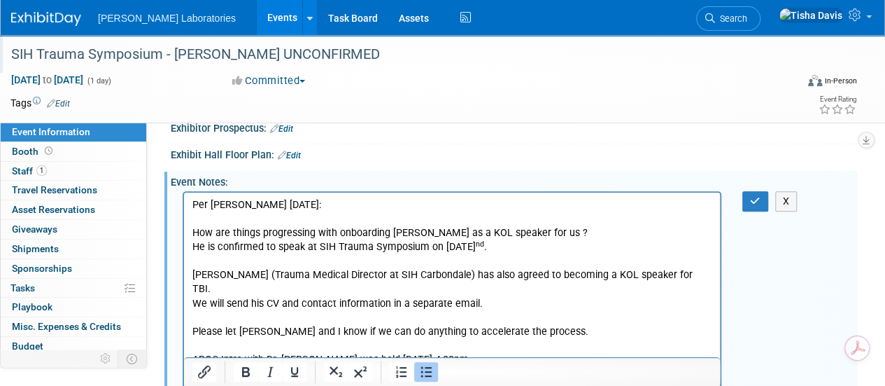
scroll to position [230, 0]
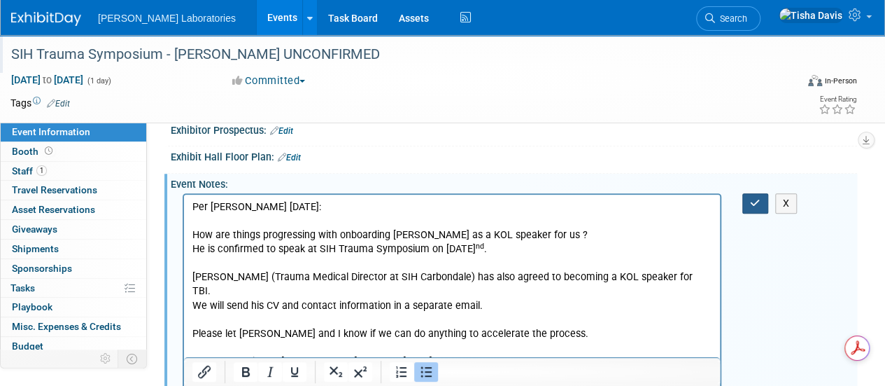
click at [751, 198] on icon "button" at bounding box center [755, 203] width 10 height 10
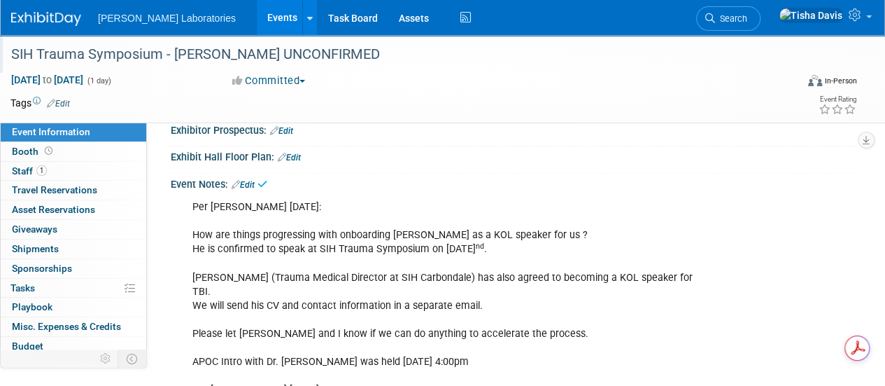
click at [66, 54] on div "SIH Trauma Symposium - Dr. Whiting UNCONFIRMED" at bounding box center [395, 54] width 779 height 25
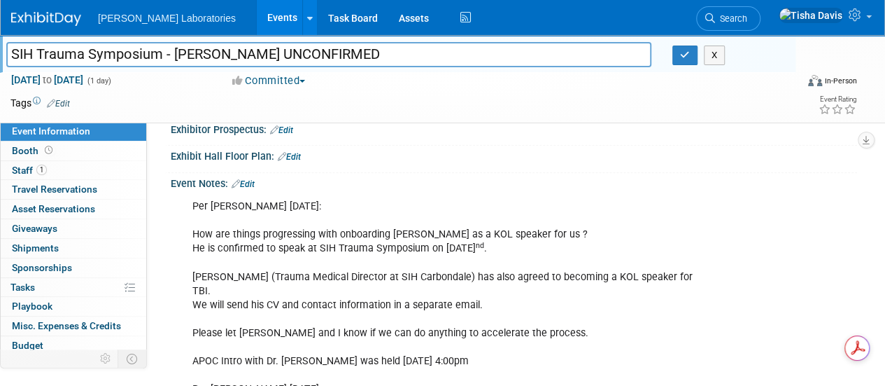
click at [13, 51] on input "SIH Trauma Symposium - Dr. Whiting UNCONFIRMED" at bounding box center [328, 54] width 645 height 24
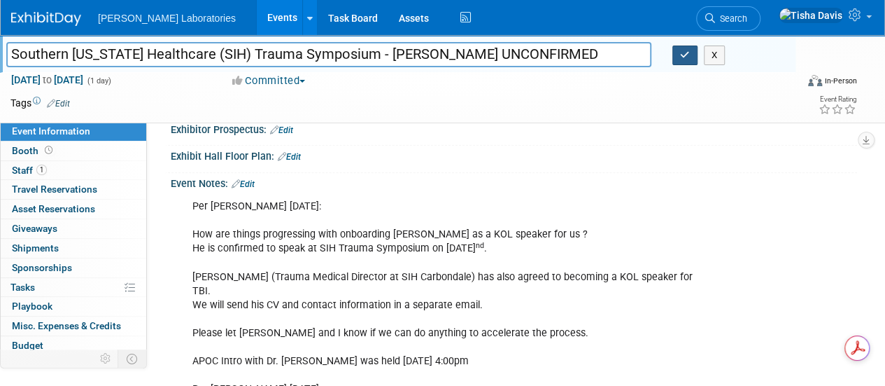
type input "Southern Illinois Healthcare (SIH) Trauma Symposium - Dr. Whiting UNCONFIRMED"
click at [687, 57] on icon "button" at bounding box center [685, 54] width 10 height 9
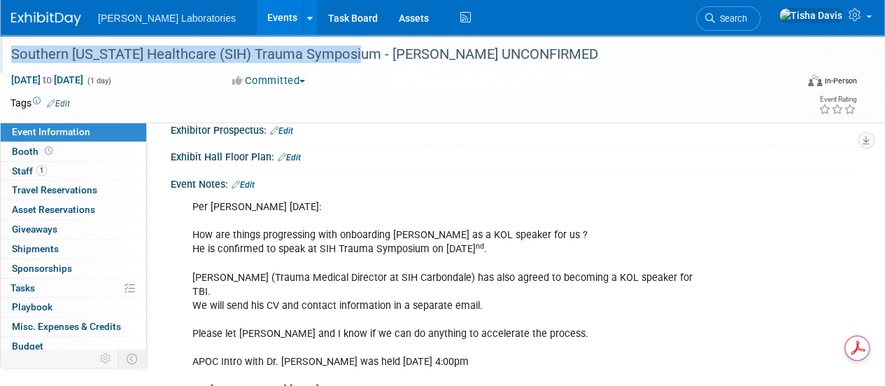
drag, startPoint x: 13, startPoint y: 53, endPoint x: 344, endPoint y: 62, distance: 331.2
click at [344, 62] on div "Southern Illinois Healthcare (SIH) Trauma Symposium - Dr. Whiting UNCONFIRMED" at bounding box center [395, 54] width 779 height 25
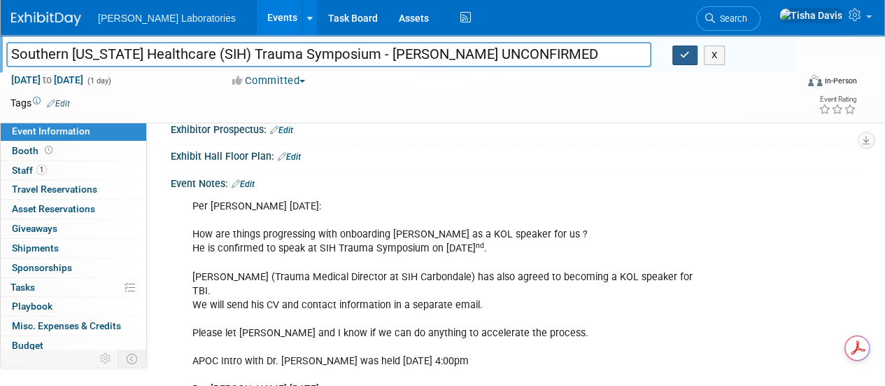
click at [691, 57] on button "button" at bounding box center [685, 55] width 25 height 20
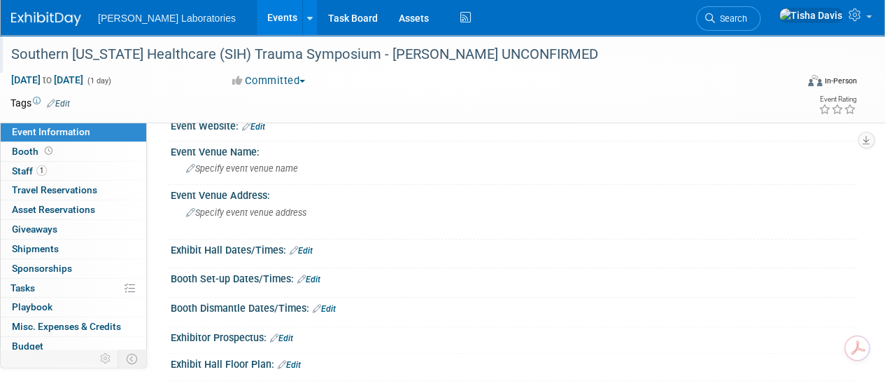
scroll to position [0, 0]
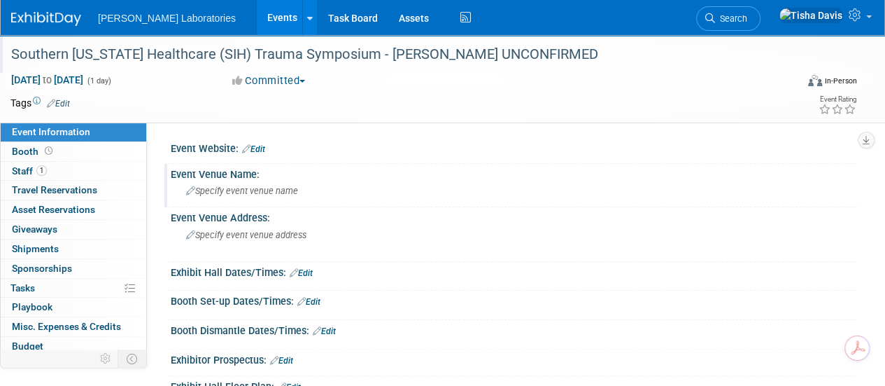
click at [262, 190] on span "Specify event venue name" at bounding box center [242, 190] width 112 height 10
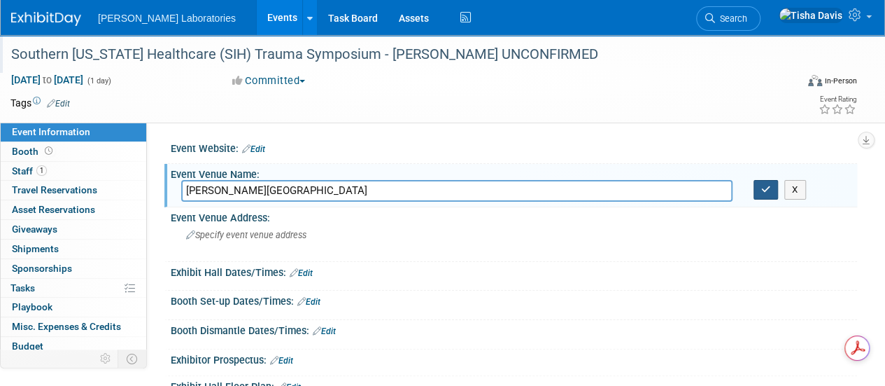
type input "Walker's Bluff Casino & Resort"
click at [766, 190] on icon "button" at bounding box center [766, 189] width 10 height 9
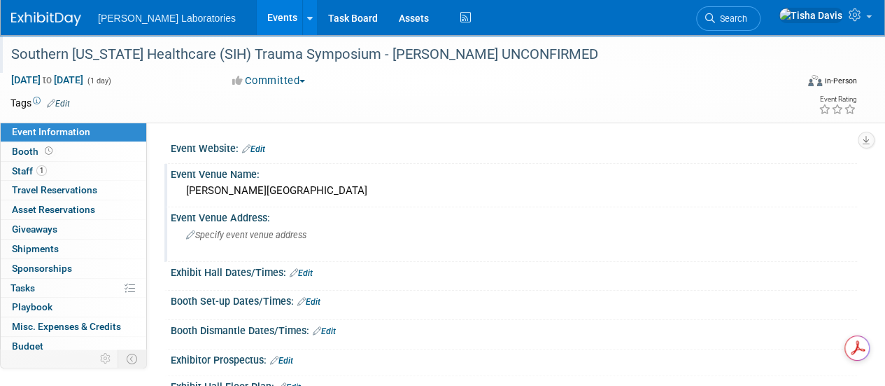
click at [257, 234] on span "Specify event venue address" at bounding box center [246, 235] width 120 height 10
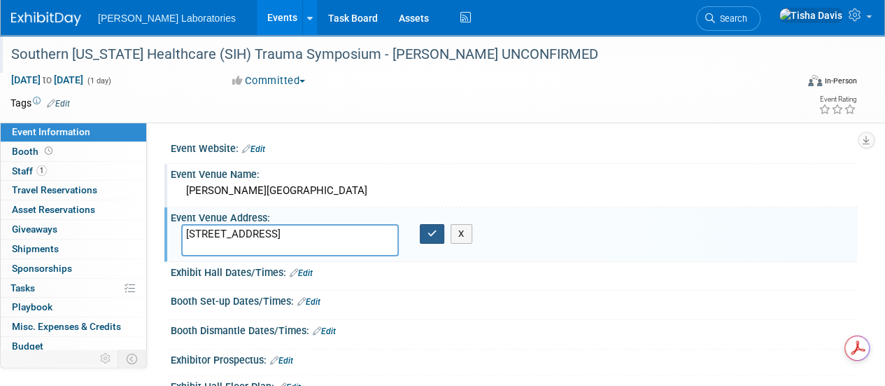
type textarea "777 Walkers Bluff Way Carterville, IL, 62918"
click at [428, 234] on icon "button" at bounding box center [433, 233] width 10 height 9
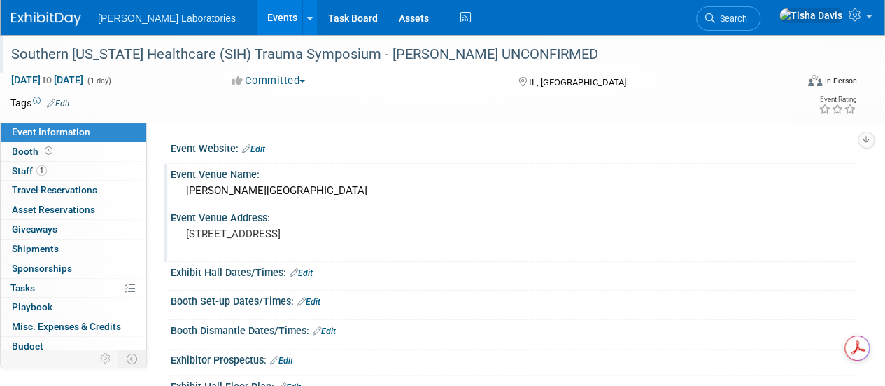
click at [258, 150] on link "Edit" at bounding box center [253, 149] width 23 height 10
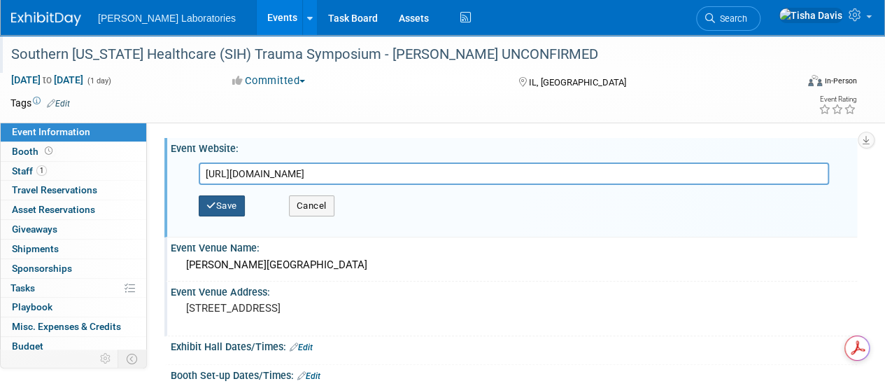
type input "https://www.sih.net/events/2025/10/02/0730/trauma-and-critical-care-symposium-2…"
click at [234, 206] on button "Save" at bounding box center [222, 205] width 46 height 21
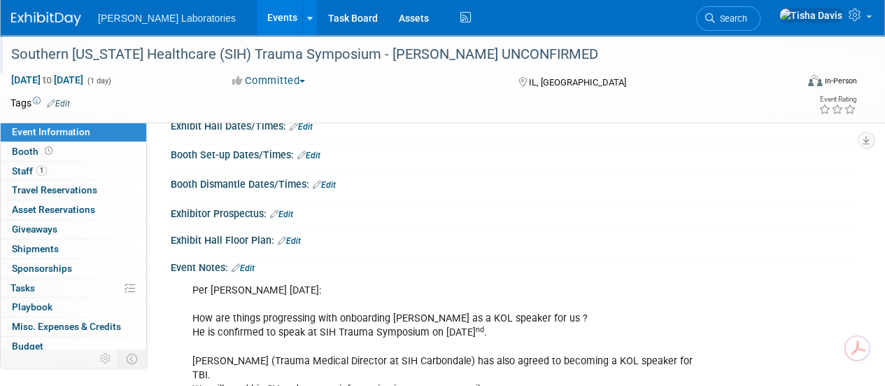
scroll to position [168, 0]
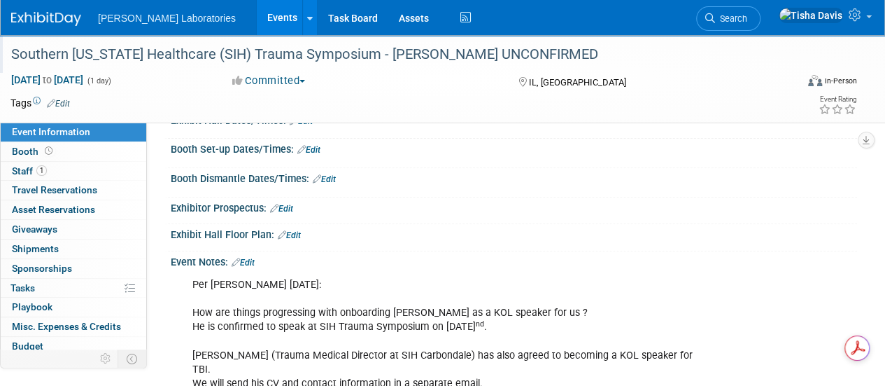
click at [248, 262] on link "Edit" at bounding box center [243, 263] width 23 height 10
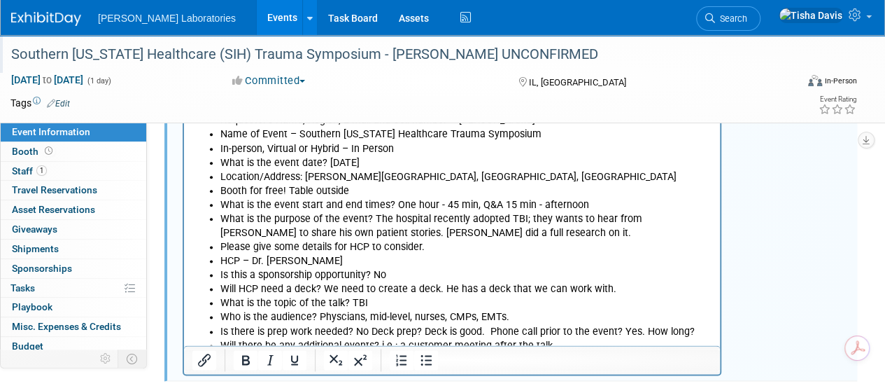
scroll to position [767, 0]
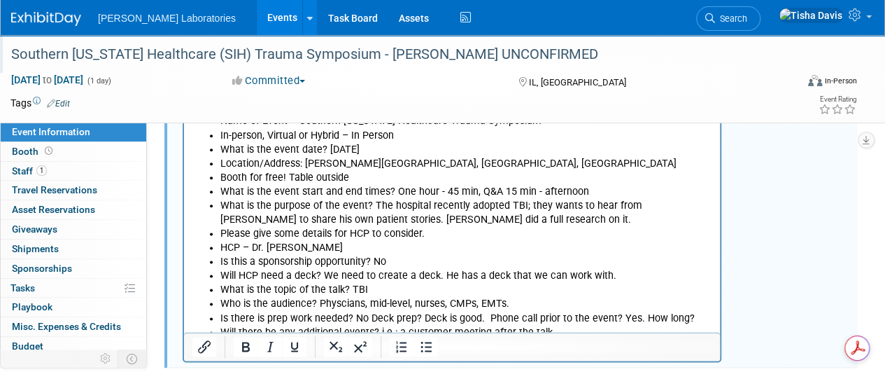
click at [640, 316] on html "Per Alex 8/18/25: How are things progressing with onboarding Dr. Whiting as a K…" at bounding box center [452, 6] width 536 height 666
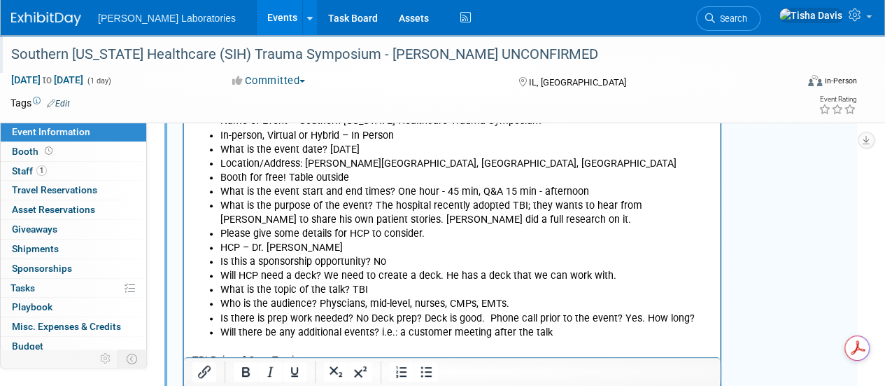
click at [470, 353] on p "TBI Point of Care Testing" at bounding box center [452, 360] width 520 height 14
drag, startPoint x: 311, startPoint y: 316, endPoint x: 513, endPoint y: 325, distance: 202.5
click at [513, 325] on body "Per Alex 8/18/25: How are things progressing with onboarding Dr. Whiting as a K…" at bounding box center [452, 37] width 521 height 717
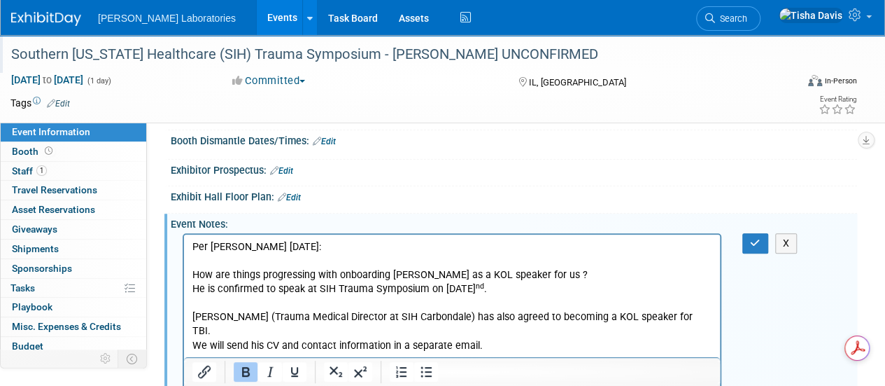
scroll to position [202, 0]
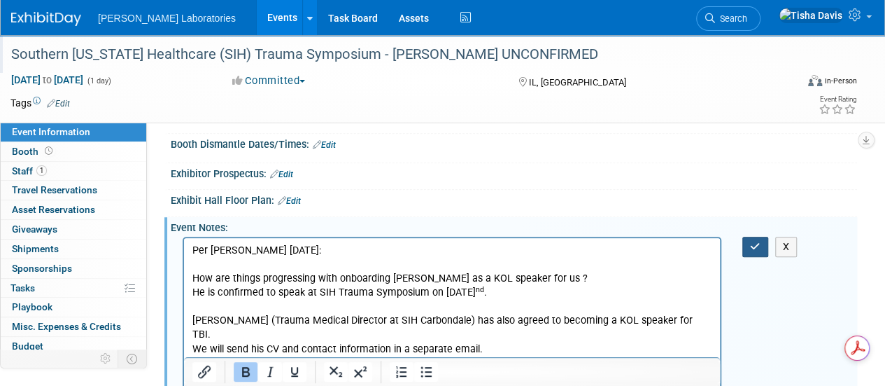
click at [754, 237] on button "button" at bounding box center [756, 247] width 26 height 20
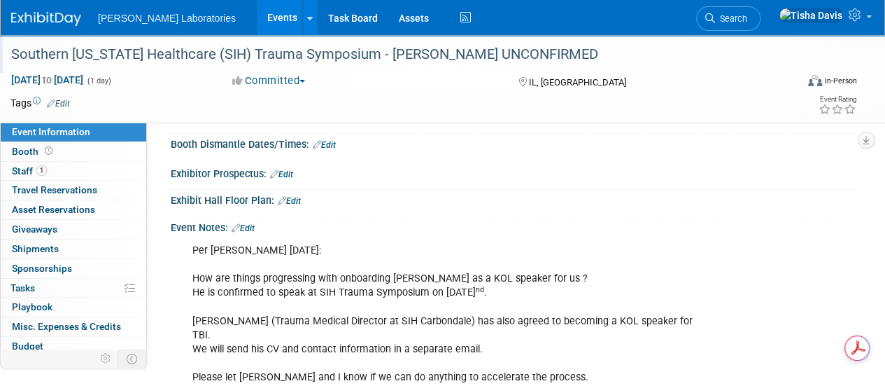
click at [116, 55] on div "Southern Illinois Healthcare (SIH) Trauma Symposium - Dr. Whiting UNCONFIRMED" at bounding box center [395, 54] width 779 height 25
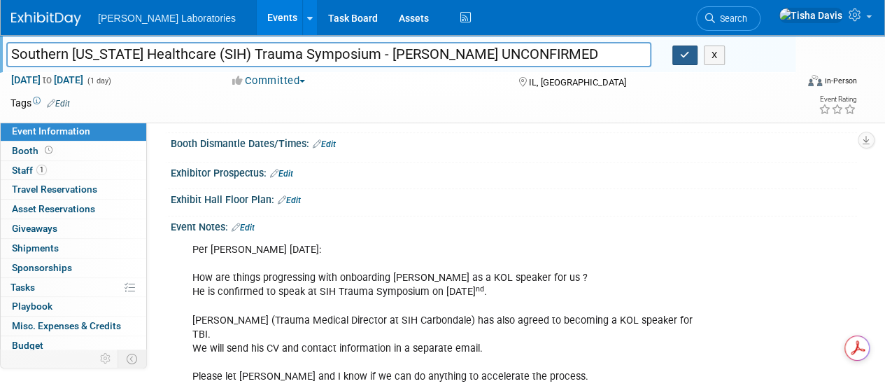
click at [687, 55] on icon "button" at bounding box center [685, 54] width 10 height 9
